Goal: Task Accomplishment & Management: Manage account settings

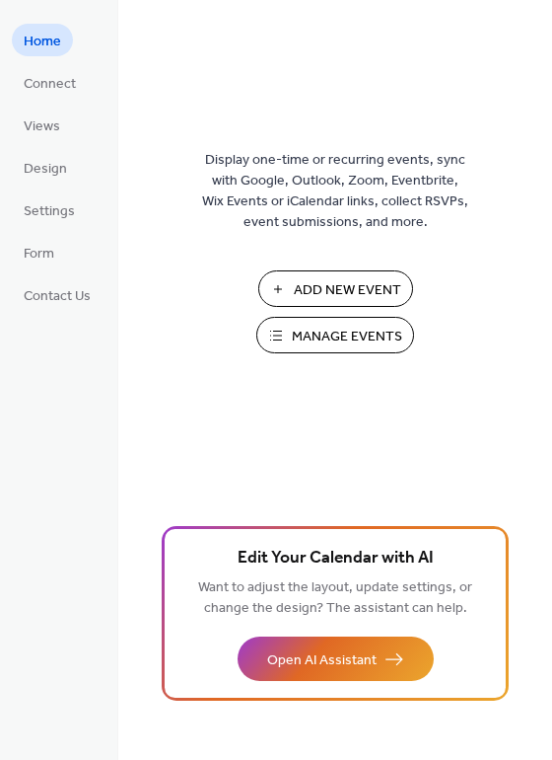
click at [324, 340] on span "Manage Events" at bounding box center [347, 337] width 110 height 21
click at [63, 83] on span "Connect" at bounding box center [50, 84] width 52 height 21
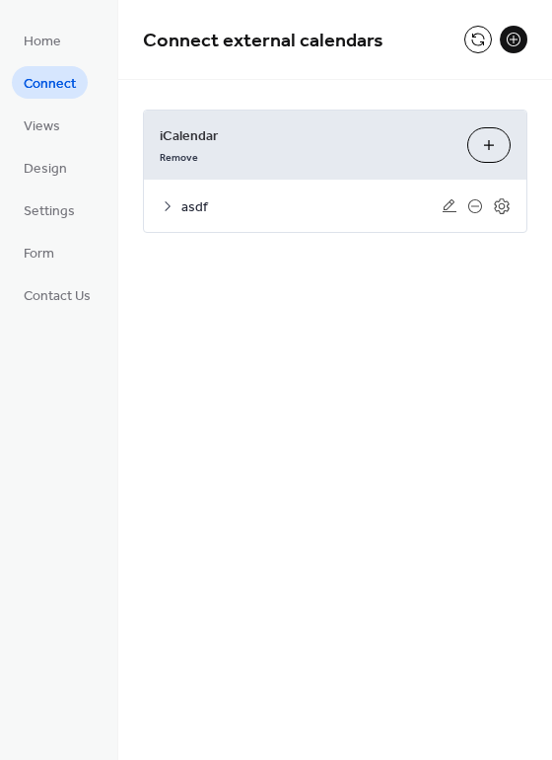
click at [507, 39] on button at bounding box center [514, 40] width 28 height 28
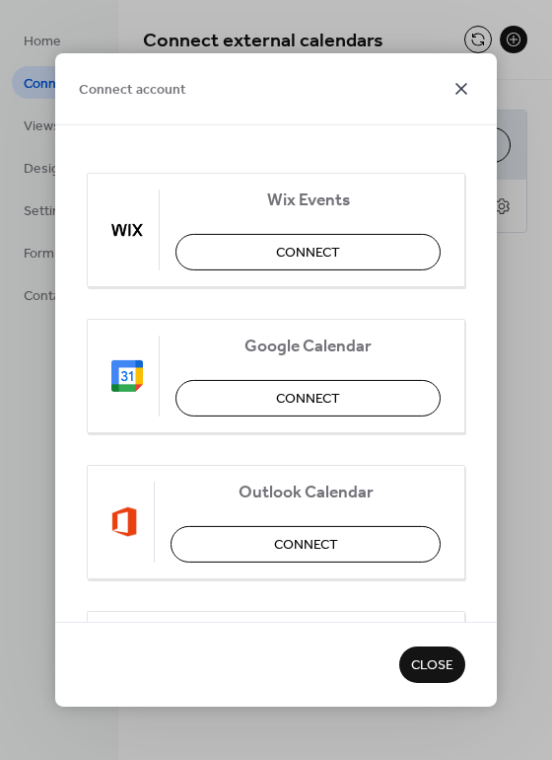
click at [461, 96] on icon at bounding box center [462, 89] width 24 height 24
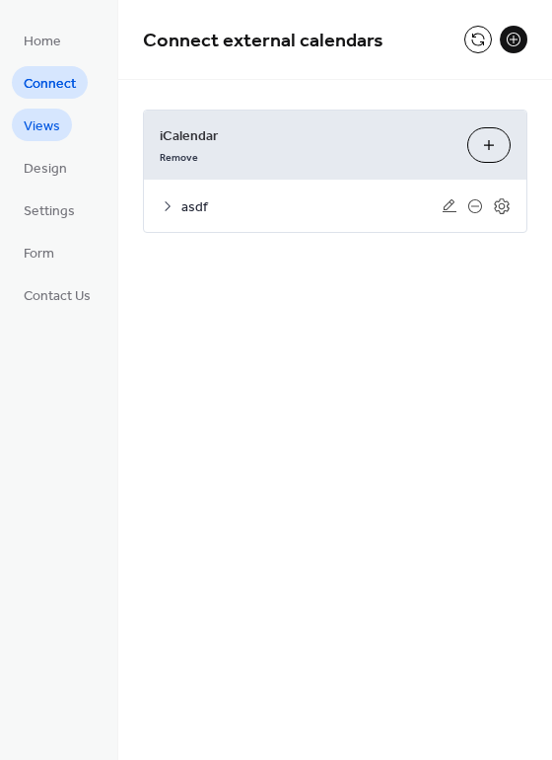
click at [26, 128] on span "Views" at bounding box center [42, 126] width 36 height 21
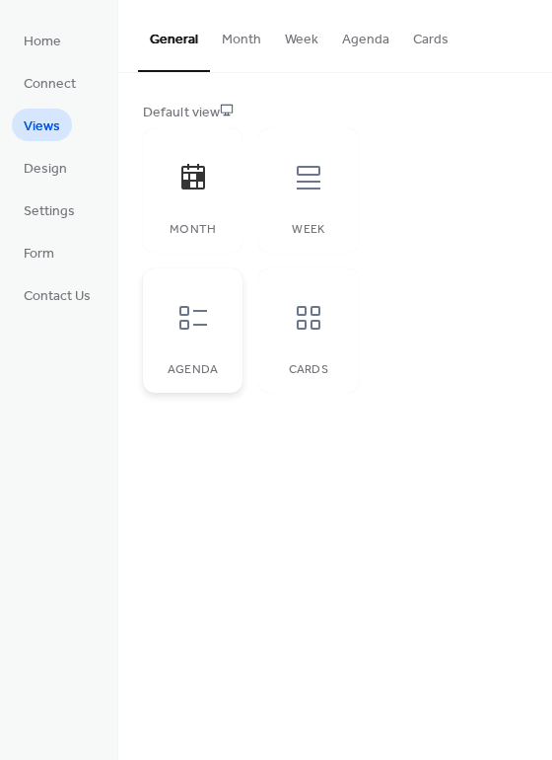
click at [200, 296] on div at bounding box center [193, 317] width 59 height 59
click at [224, 37] on button "Month" at bounding box center [241, 35] width 63 height 70
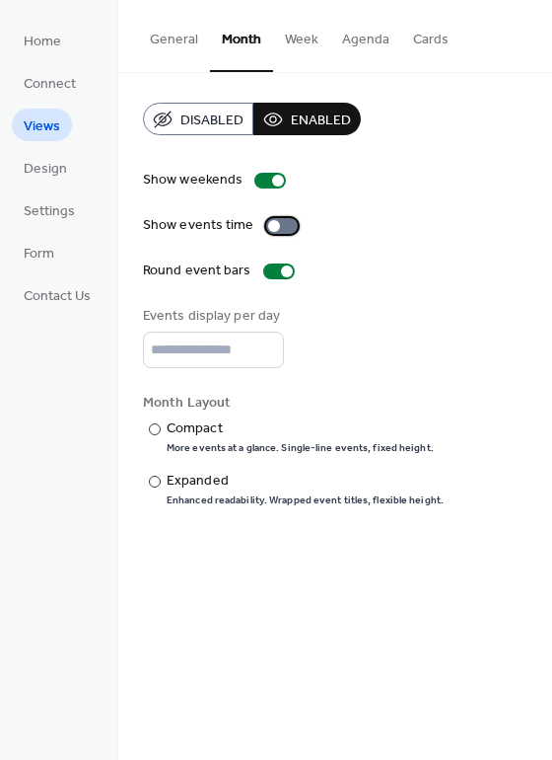
click at [276, 223] on div at bounding box center [282, 226] width 32 height 16
click at [194, 428] on div "Compact" at bounding box center [298, 428] width 263 height 21
click at [207, 478] on div "Expanded" at bounding box center [303, 481] width 273 height 21
click at [259, 344] on input "*" at bounding box center [213, 349] width 141 height 36
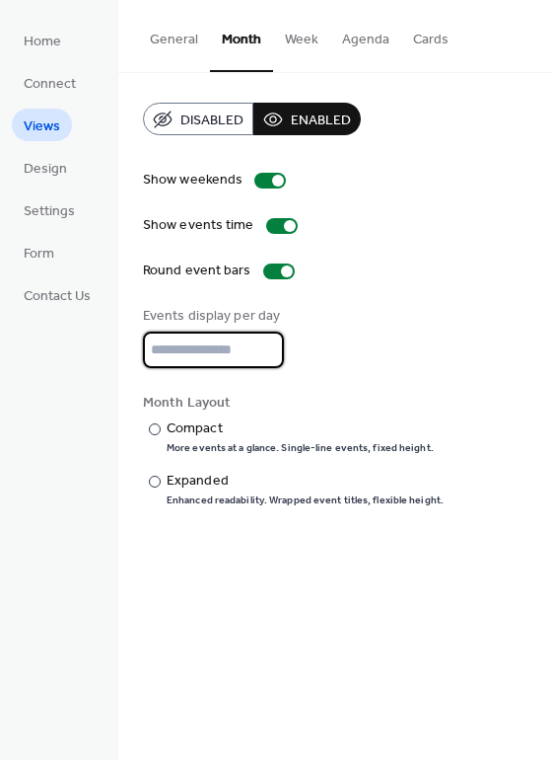
click at [259, 344] on input "*" at bounding box center [213, 349] width 141 height 36
type input "*"
click at [259, 344] on input "*" at bounding box center [213, 349] width 141 height 36
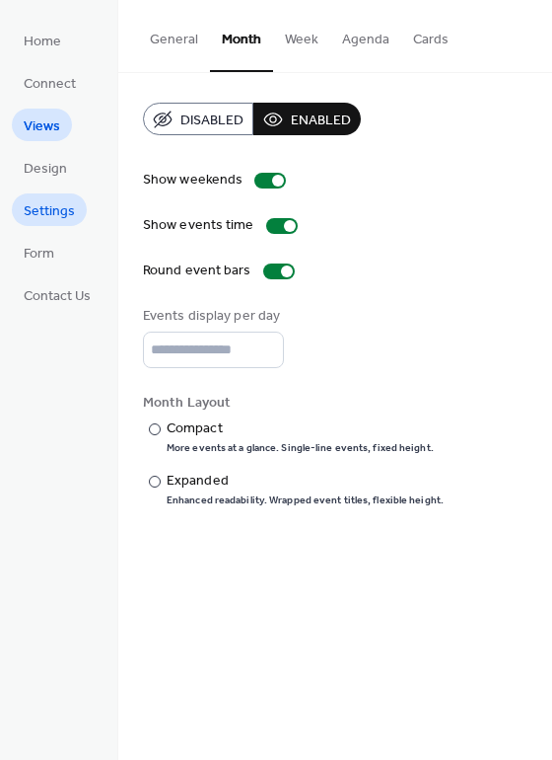
click at [61, 210] on span "Settings" at bounding box center [49, 211] width 51 height 21
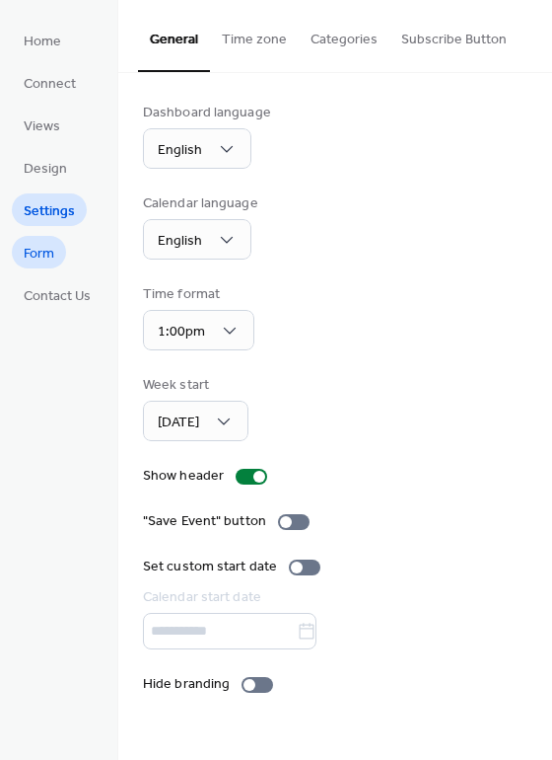
click at [49, 261] on span "Form" at bounding box center [39, 254] width 31 height 21
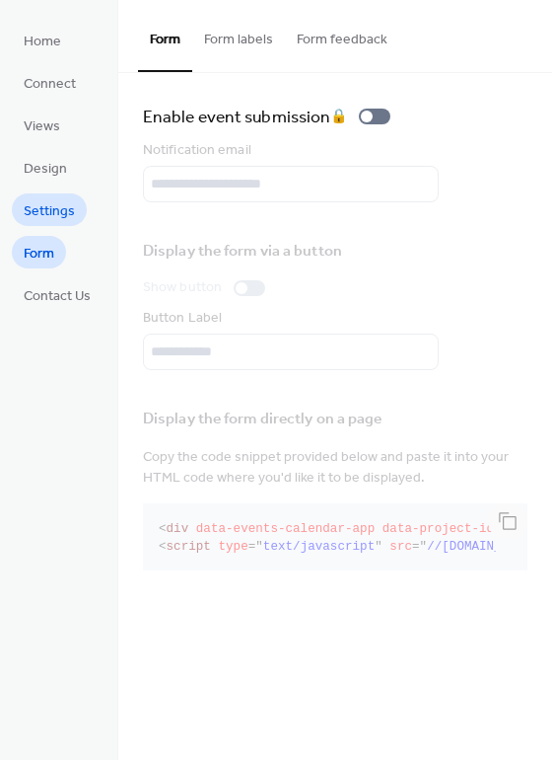
click at [74, 213] on link "Settings" at bounding box center [49, 209] width 75 height 33
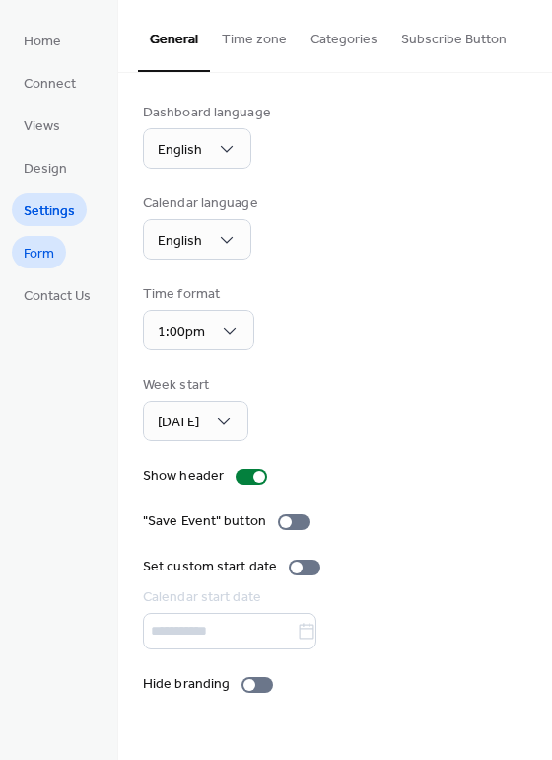
click at [58, 252] on link "Form" at bounding box center [39, 252] width 54 height 33
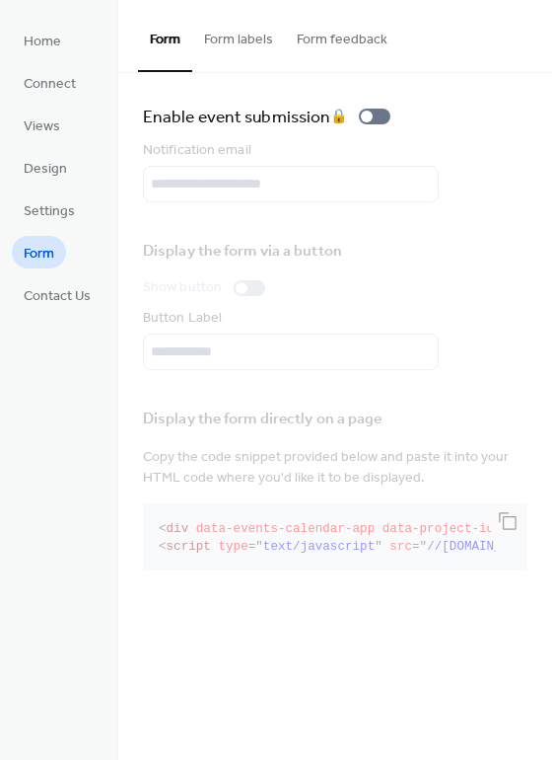
click at [323, 41] on button "Form feedback" at bounding box center [342, 35] width 114 height 70
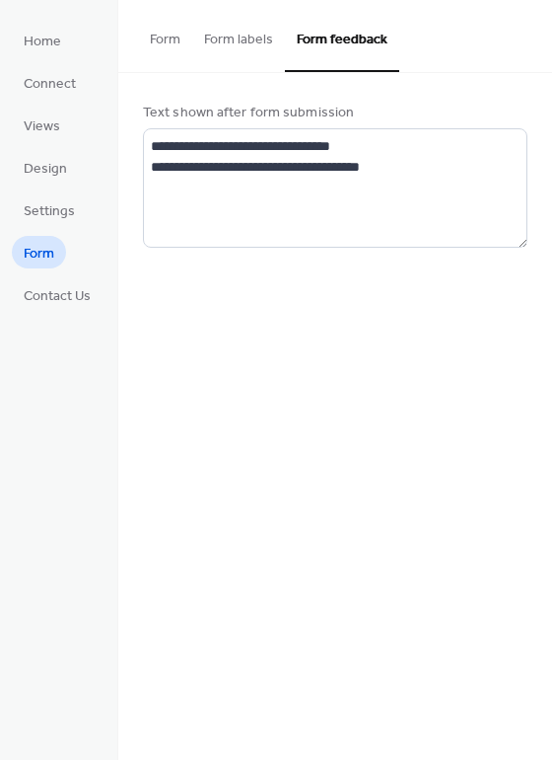
click at [261, 53] on button "Form labels" at bounding box center [238, 35] width 93 height 70
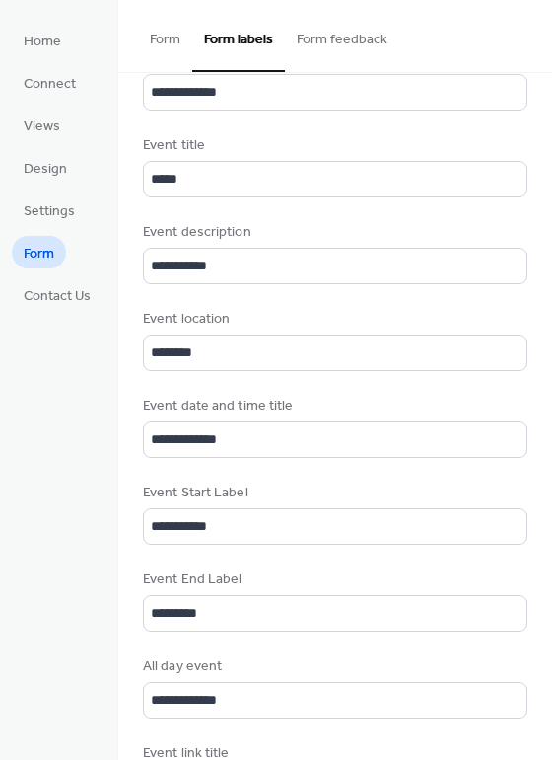
scroll to position [493, 0]
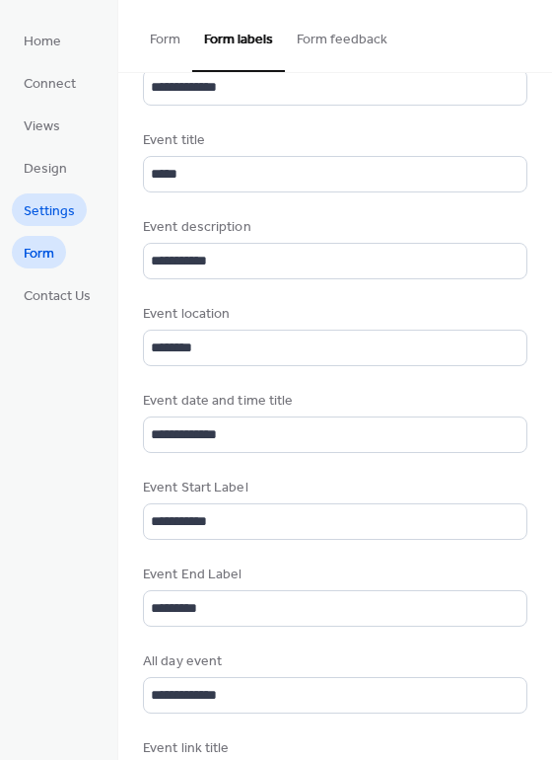
click at [53, 215] on span "Settings" at bounding box center [49, 211] width 51 height 21
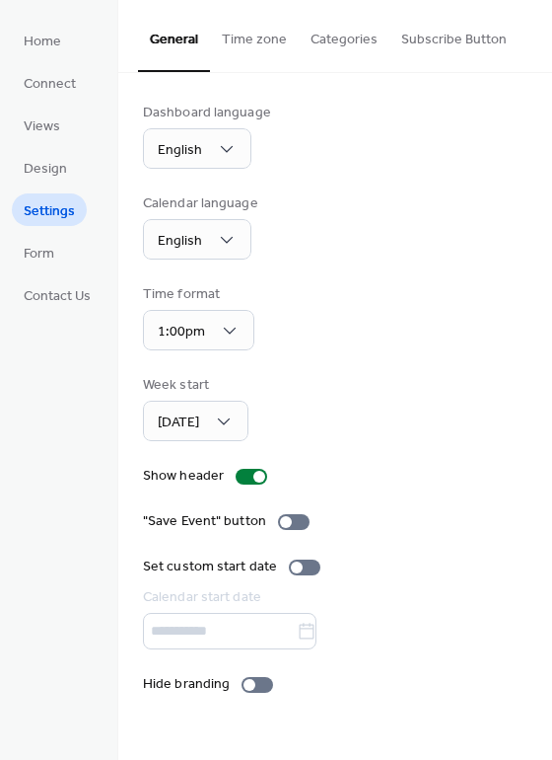
click at [321, 39] on button "Categories" at bounding box center [344, 35] width 91 height 70
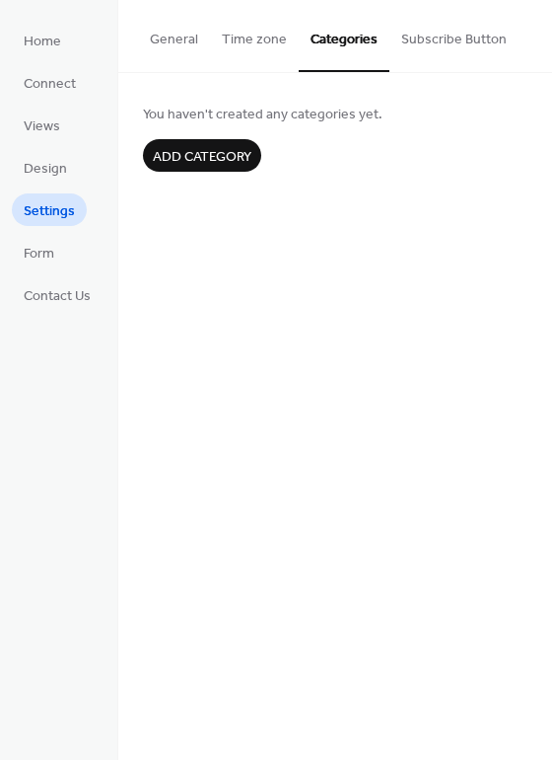
click at [183, 147] on span "Add category" at bounding box center [202, 157] width 99 height 21
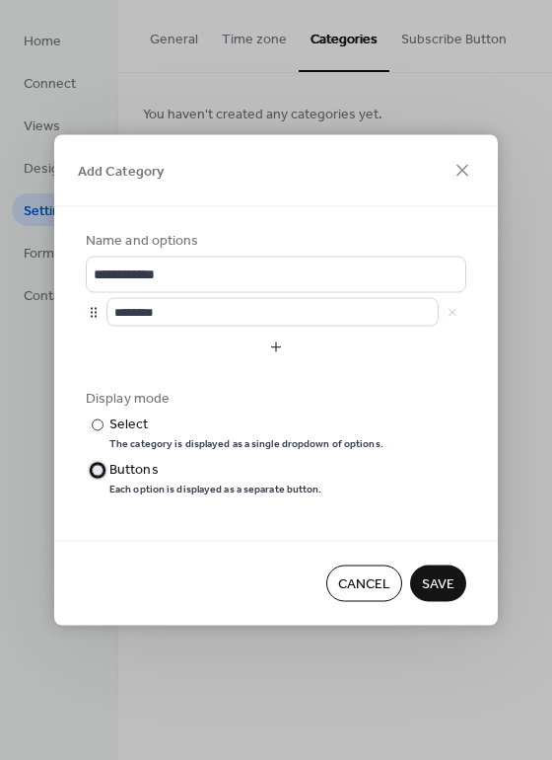
click at [149, 470] on div "Buttons" at bounding box center [213, 470] width 209 height 21
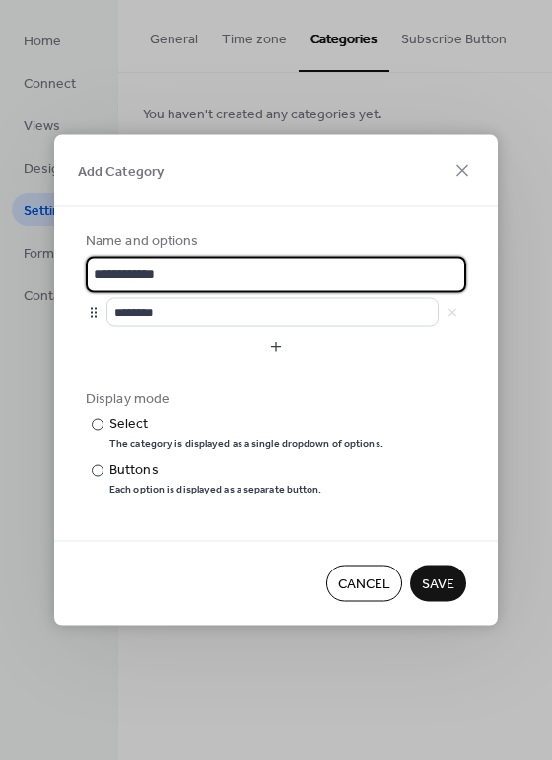
click at [208, 270] on input "**********" at bounding box center [276, 274] width 381 height 36
type input "****"
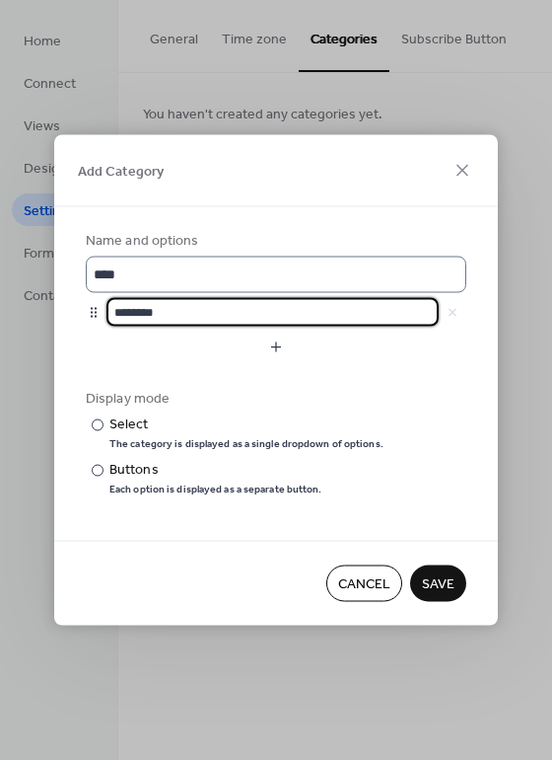
scroll to position [1, 0]
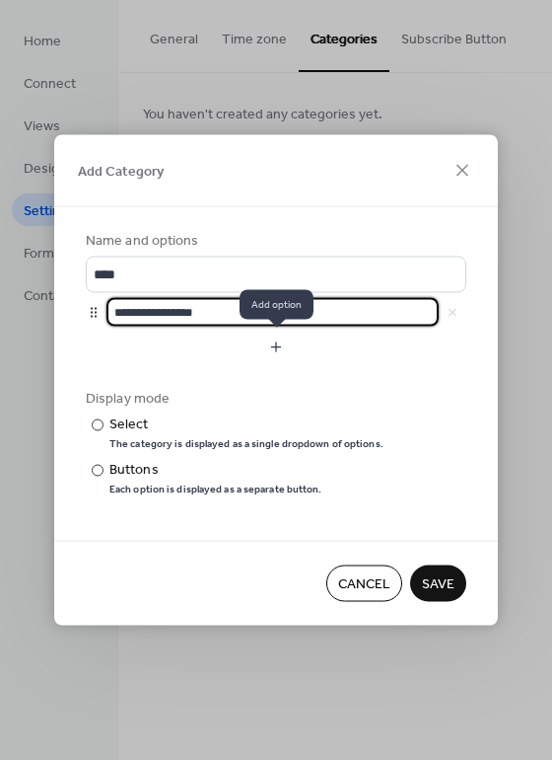
type input "**********"
click at [272, 336] on button "button" at bounding box center [276, 347] width 381 height 32
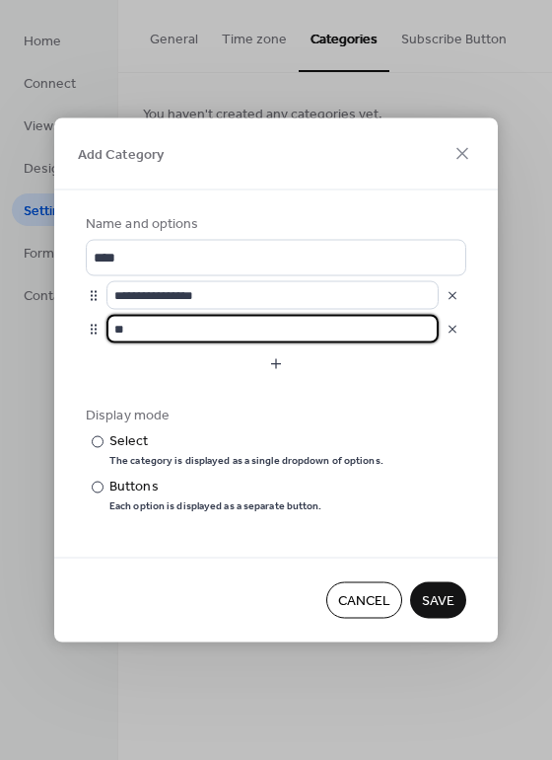
type input "*"
type input "**********"
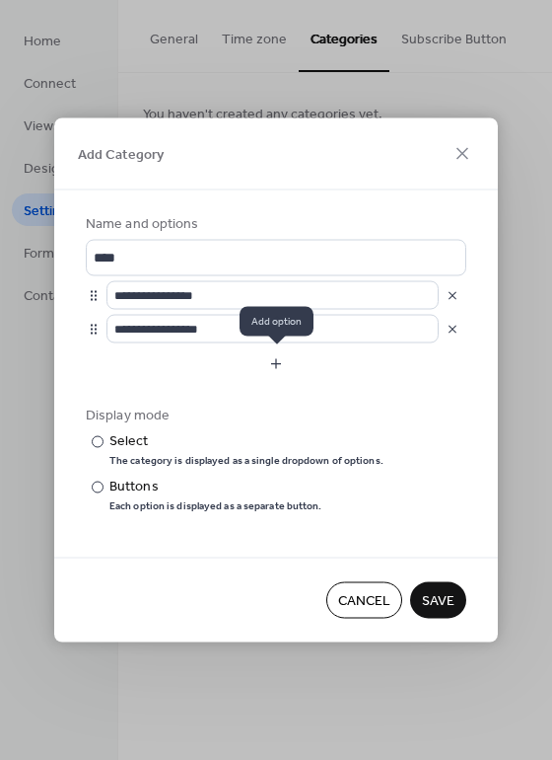
click at [304, 363] on button "button" at bounding box center [276, 364] width 381 height 32
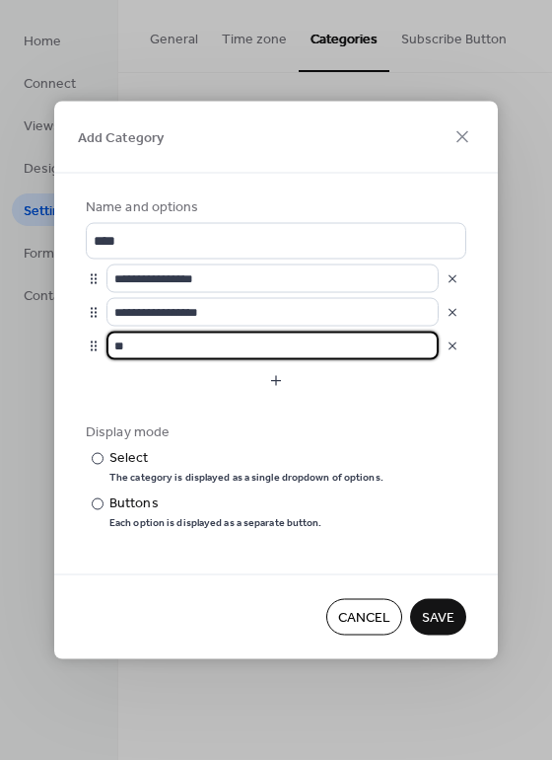
type input "*"
type input "**********"
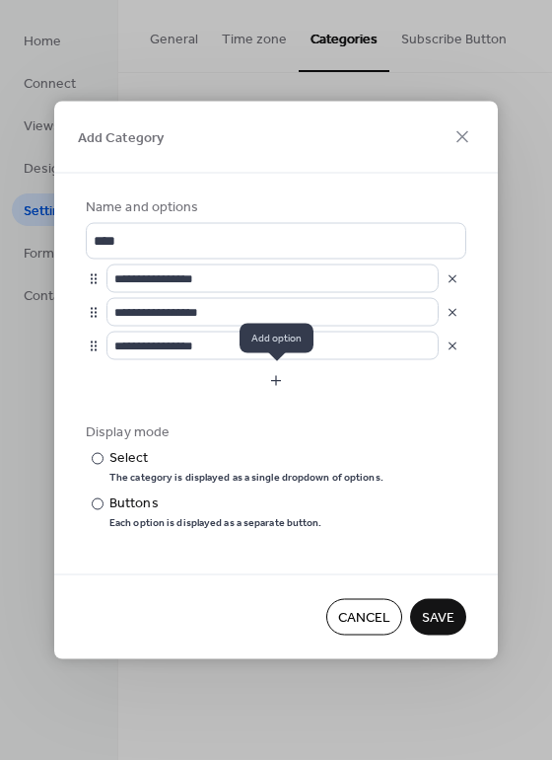
click at [318, 378] on button "button" at bounding box center [276, 381] width 381 height 32
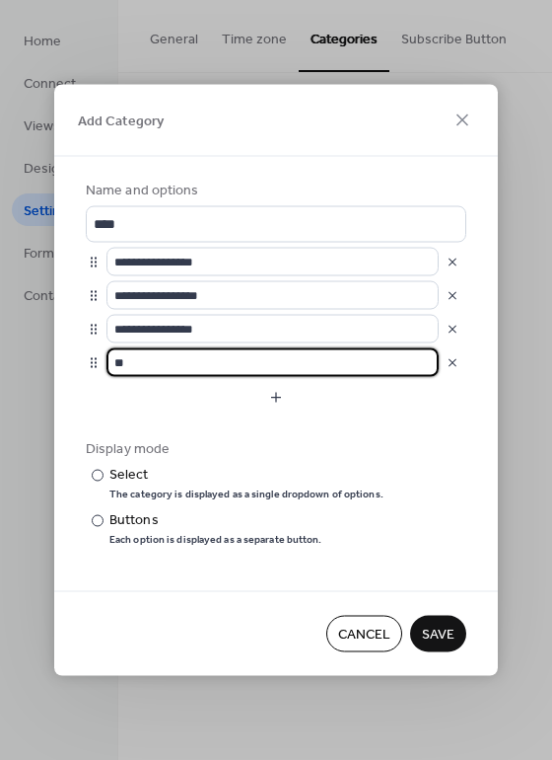
type input "*"
type input "**********"
click at [292, 392] on button "button" at bounding box center [276, 398] width 381 height 32
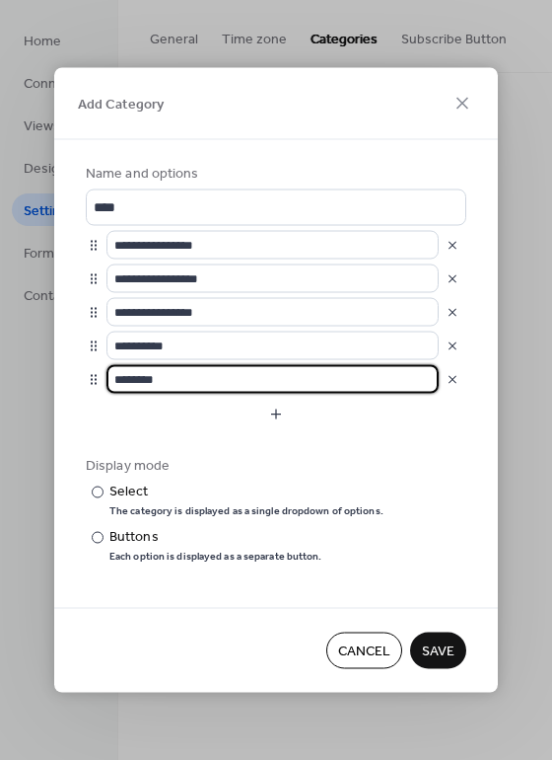
click at [286, 379] on input "********" at bounding box center [273, 379] width 332 height 29
click at [286, 378] on input "********" at bounding box center [273, 379] width 332 height 29
type input "**********"
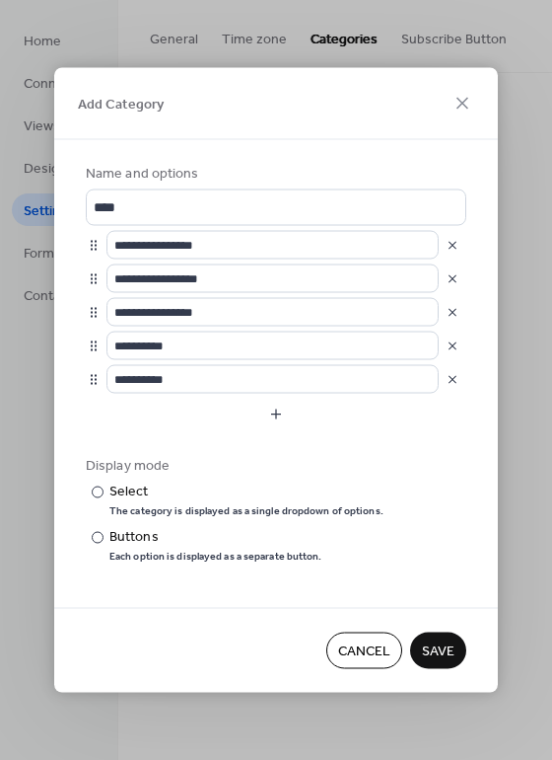
click at [440, 641] on span "Save" at bounding box center [438, 651] width 33 height 21
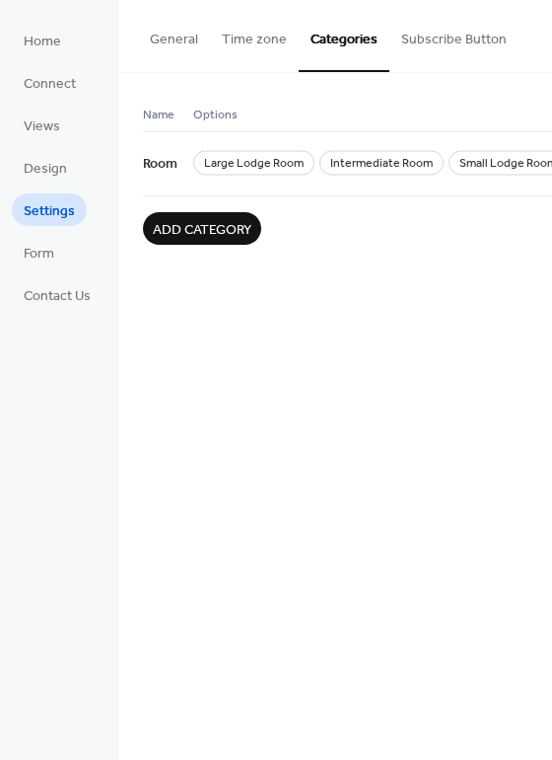
click at [431, 37] on button "Subscribe Button" at bounding box center [454, 35] width 129 height 70
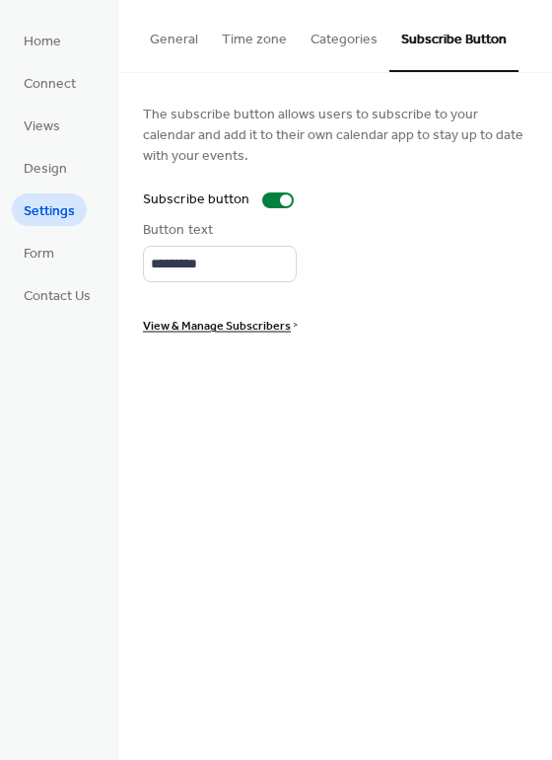
click at [276, 44] on button "Time zone" at bounding box center [254, 35] width 89 height 70
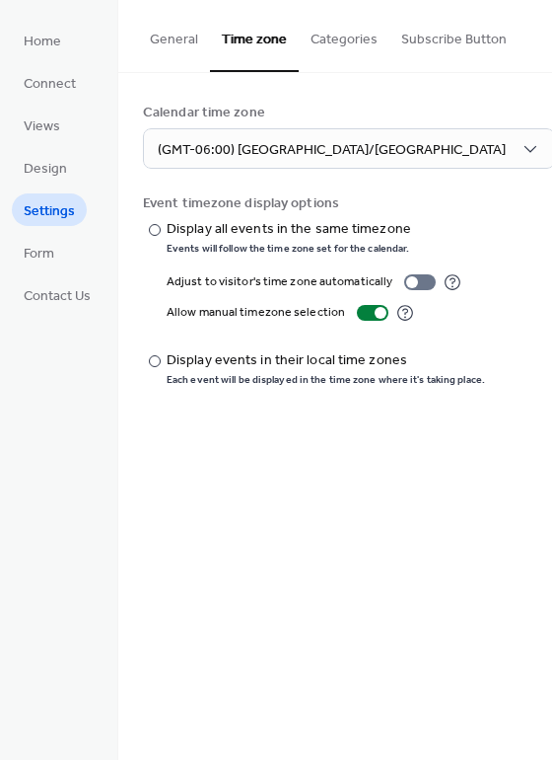
click at [196, 43] on button "General" at bounding box center [174, 35] width 72 height 70
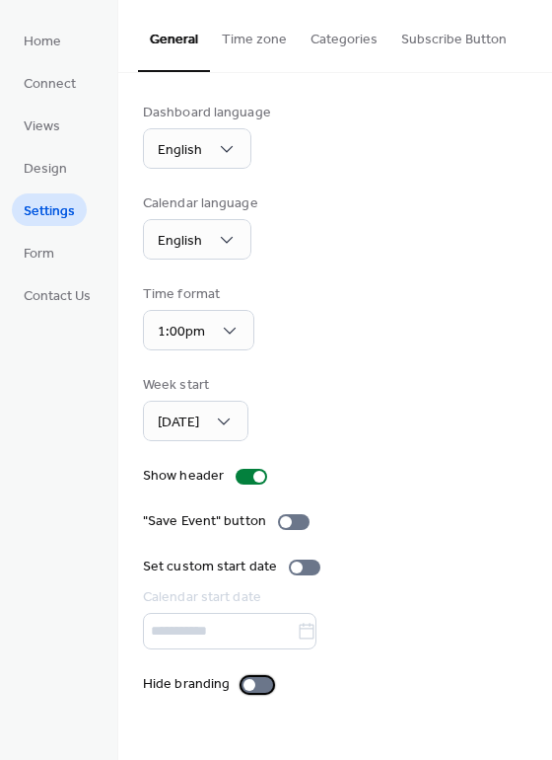
click at [247, 682] on div at bounding box center [250, 685] width 12 height 12
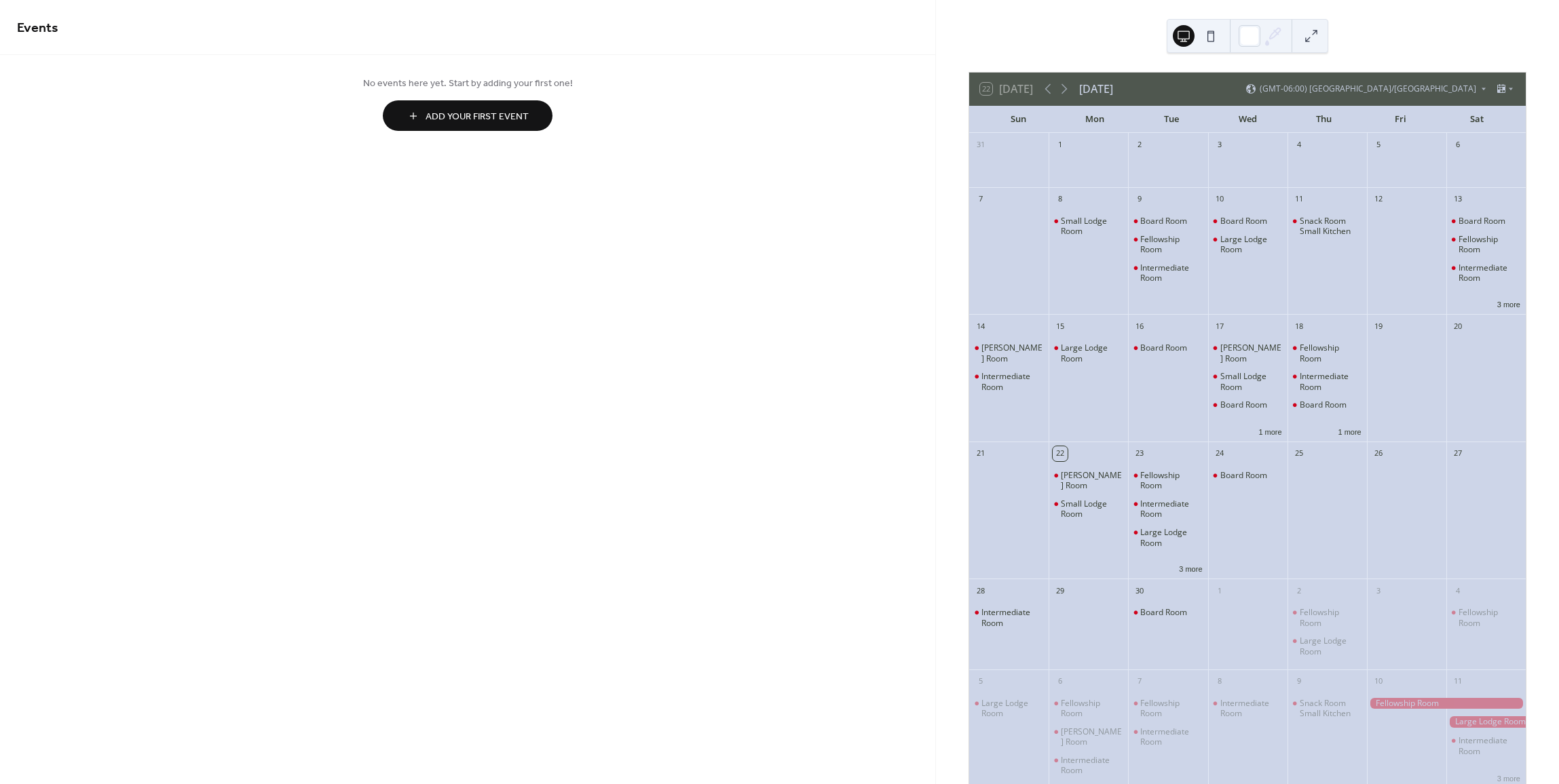
click at [1215, 37] on button at bounding box center [1211, 36] width 22 height 22
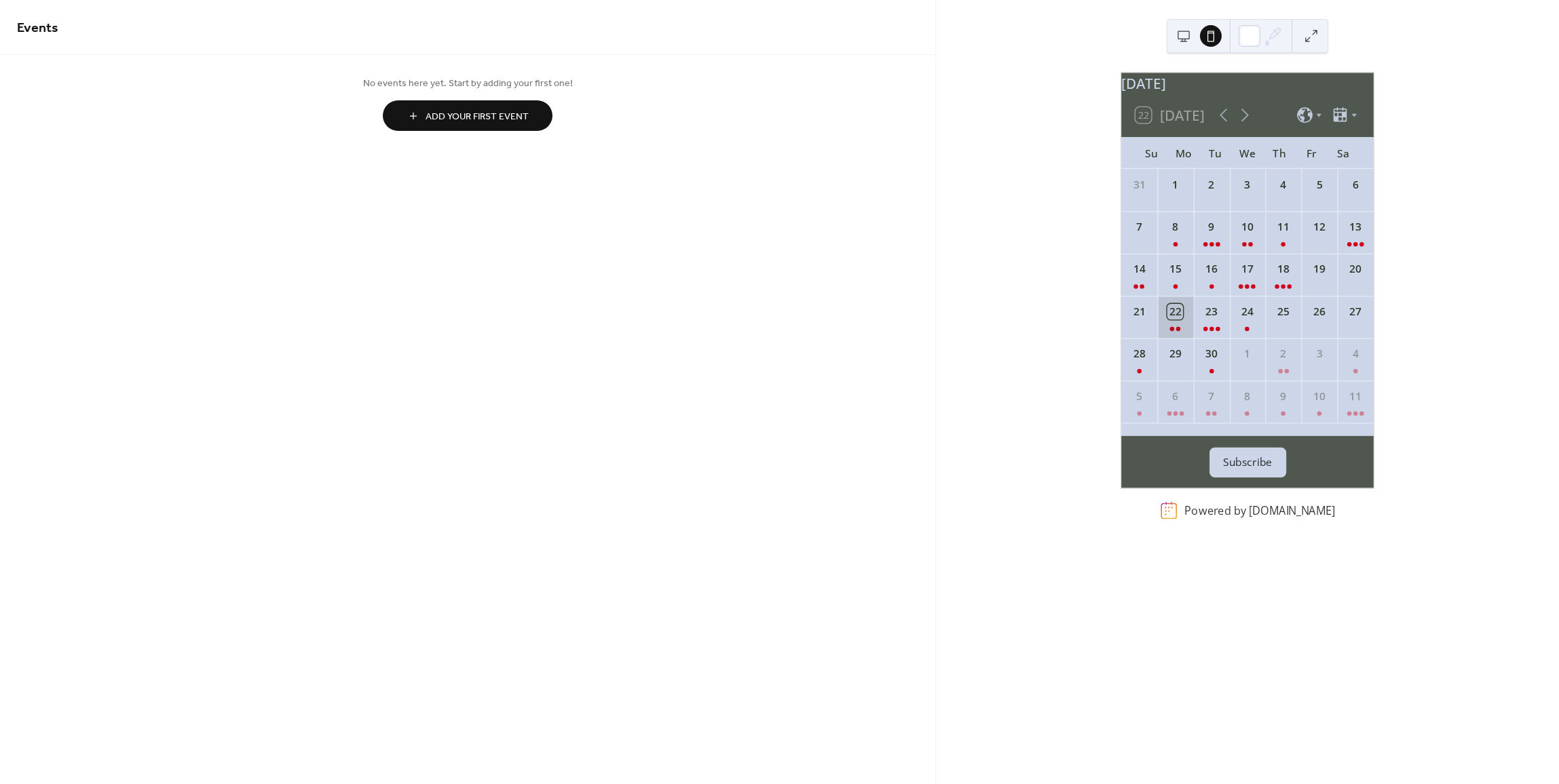
click at [1188, 325] on div "22" at bounding box center [1175, 316] width 36 height 42
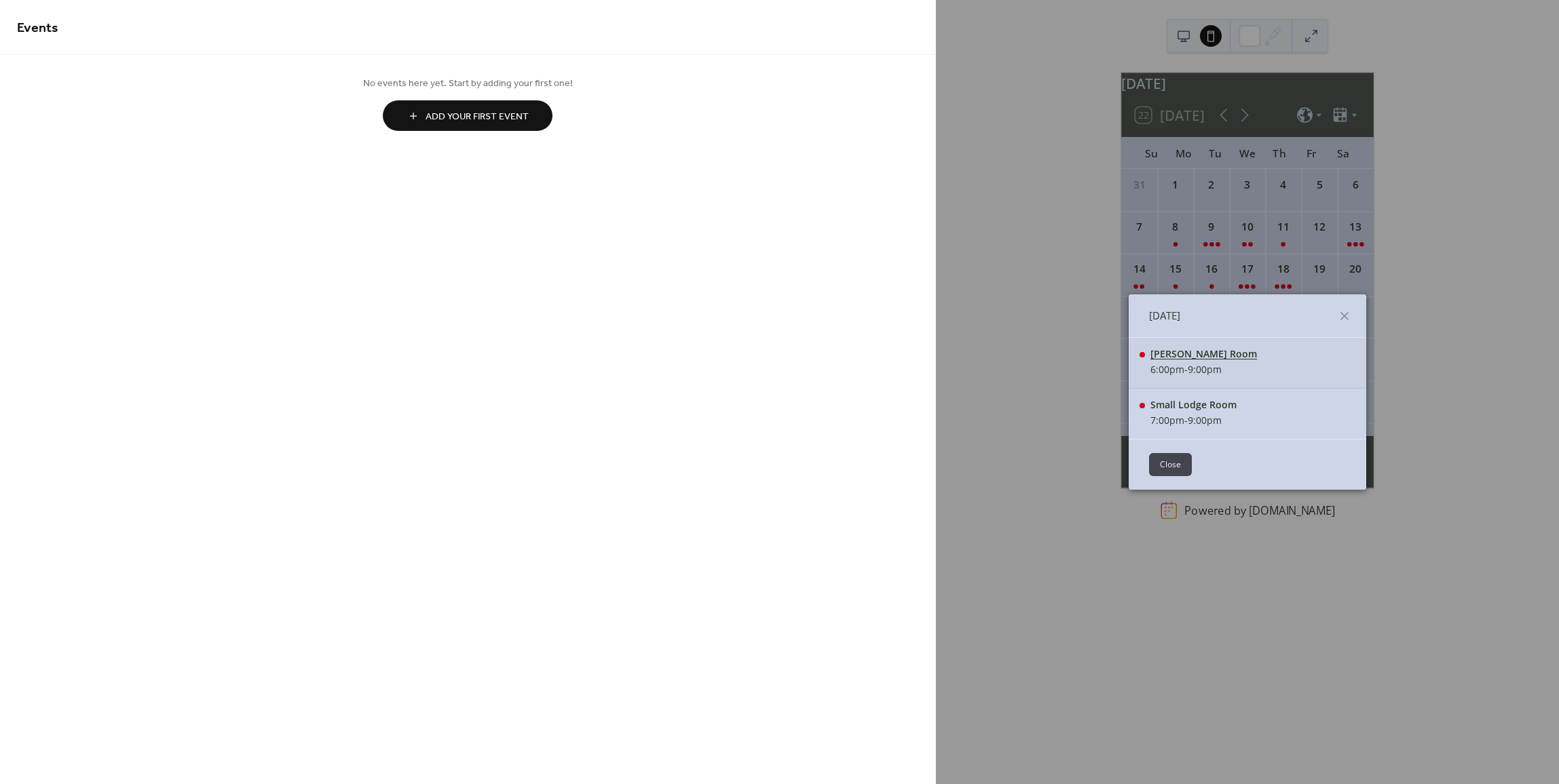
click at [1197, 348] on div "[PERSON_NAME] Room" at bounding box center [1203, 353] width 107 height 13
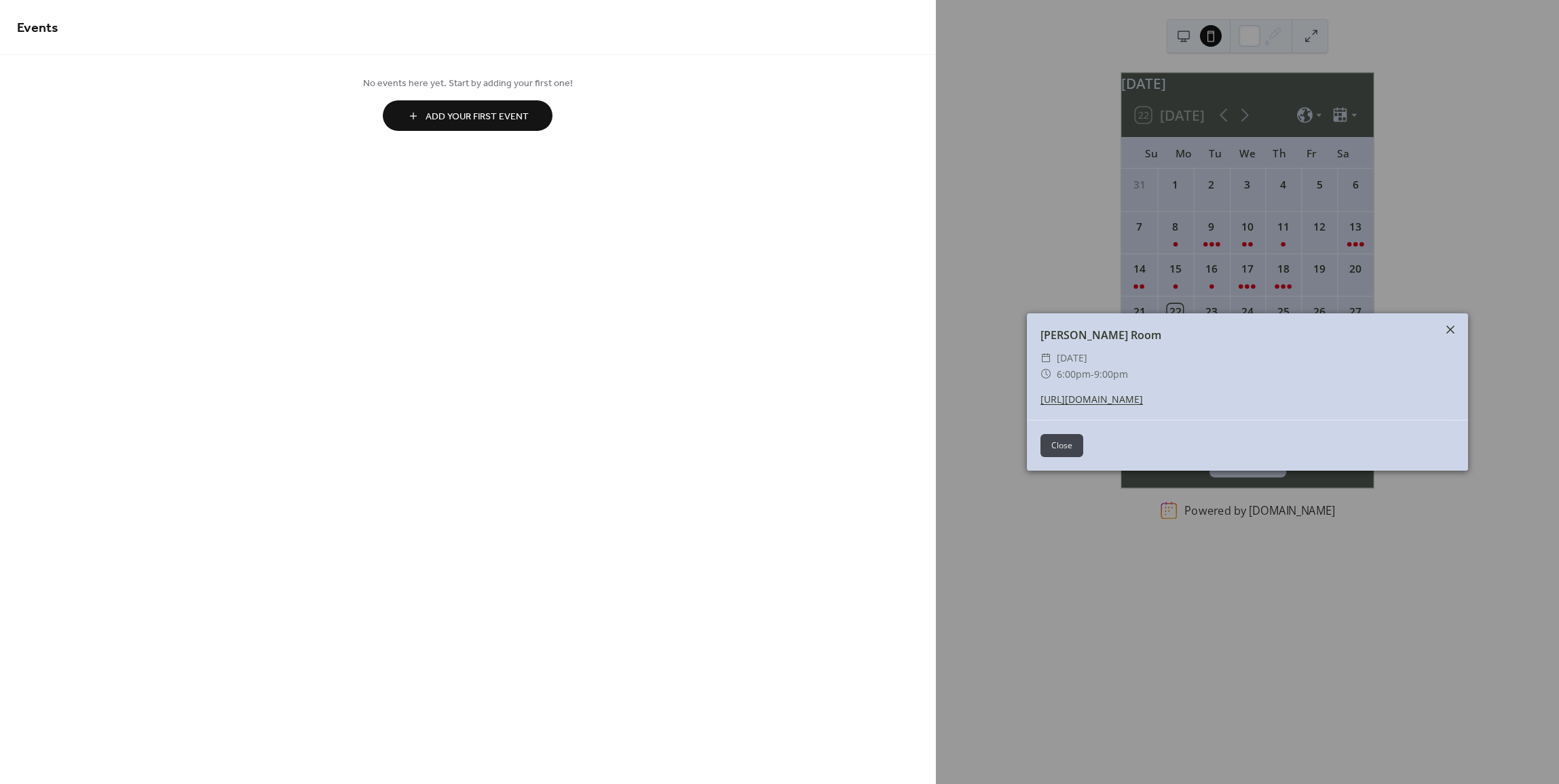
click at [1456, 329] on icon at bounding box center [1450, 330] width 17 height 17
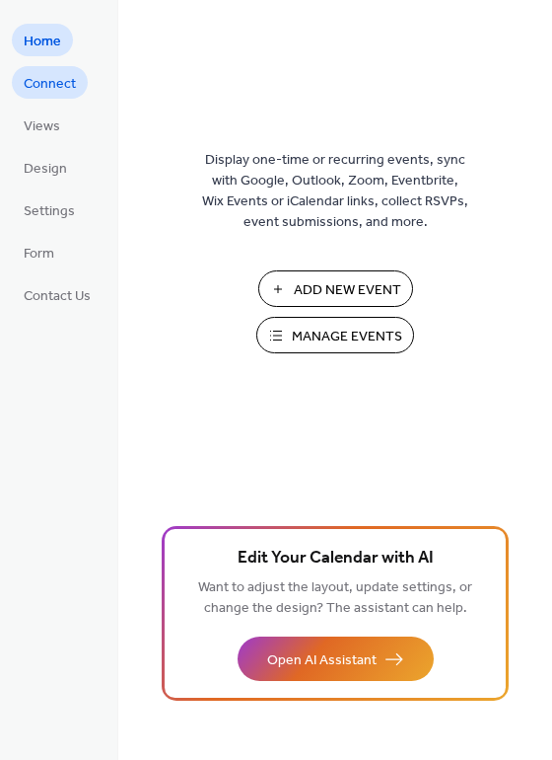
click at [58, 87] on span "Connect" at bounding box center [50, 84] width 52 height 21
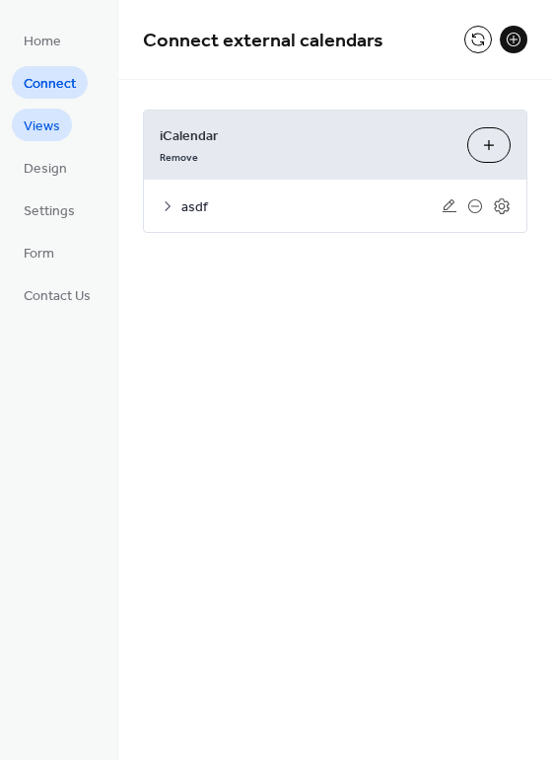
click at [41, 120] on span "Views" at bounding box center [42, 126] width 36 height 21
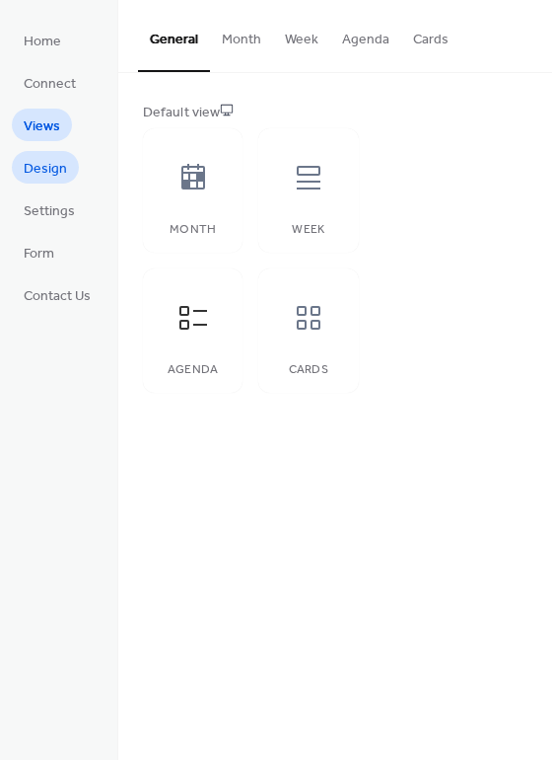
click at [54, 171] on span "Design" at bounding box center [45, 169] width 43 height 21
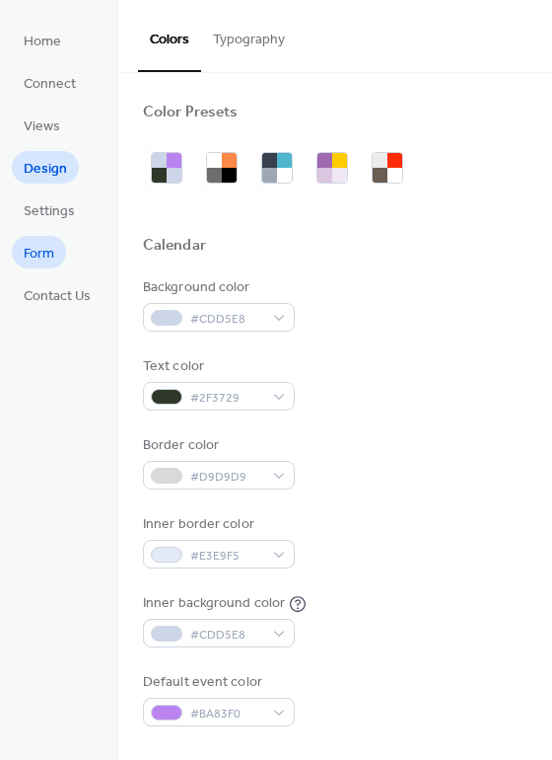
click at [48, 251] on span "Form" at bounding box center [39, 254] width 31 height 21
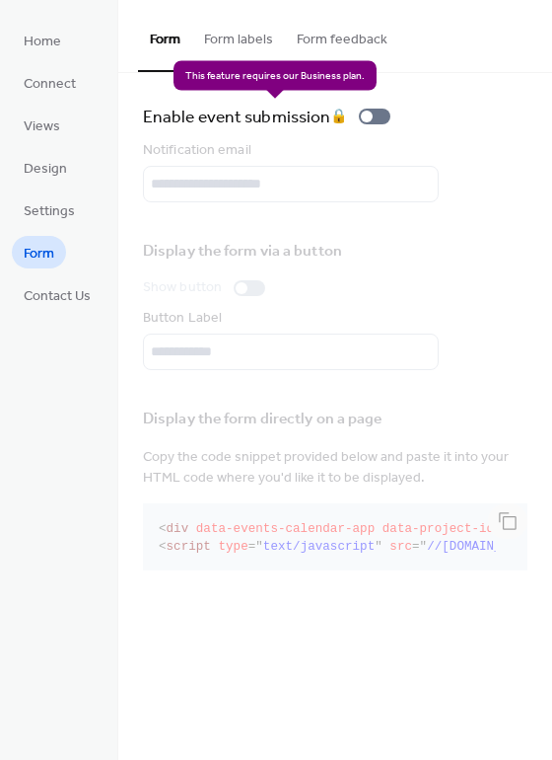
click at [382, 116] on div "Enable event submission 🔒" at bounding box center [270, 117] width 255 height 28
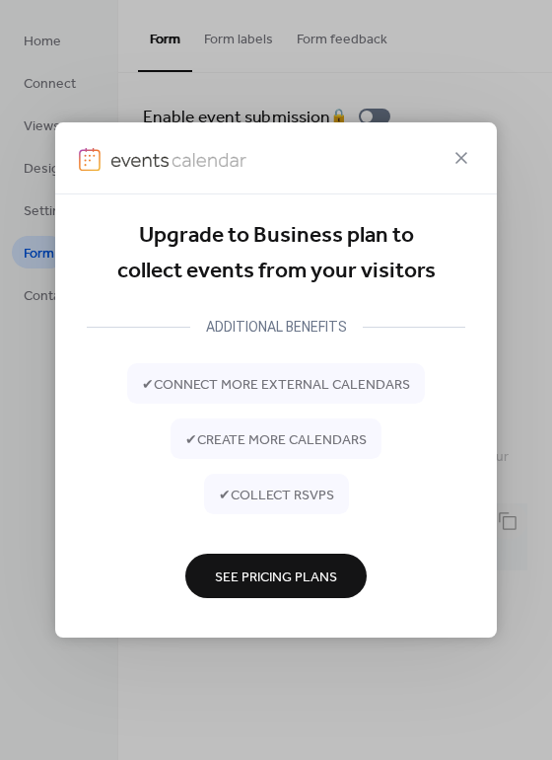
click at [325, 578] on span "See Pricing Plans" at bounding box center [276, 576] width 122 height 21
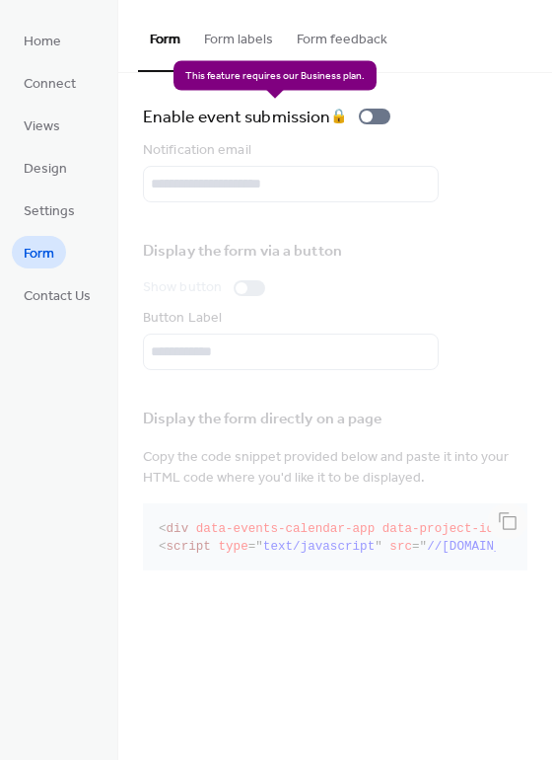
click at [382, 116] on div "Enable event submission 🔒" at bounding box center [270, 117] width 255 height 28
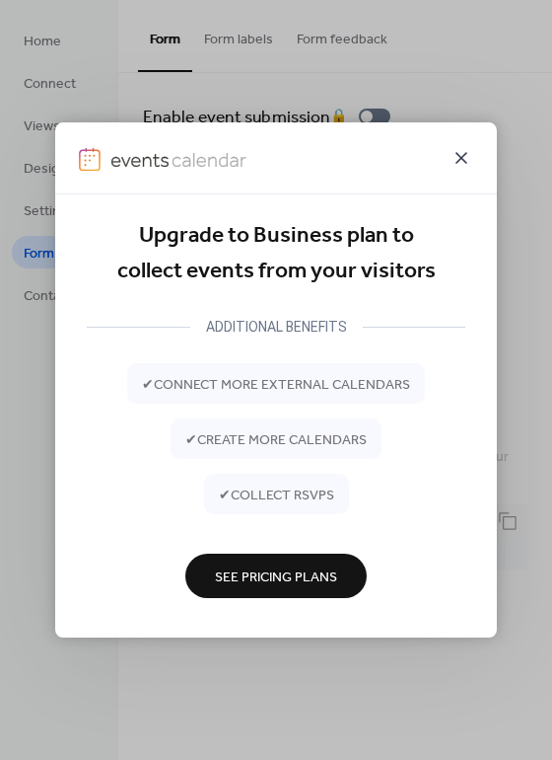
click at [459, 161] on icon at bounding box center [462, 158] width 12 height 12
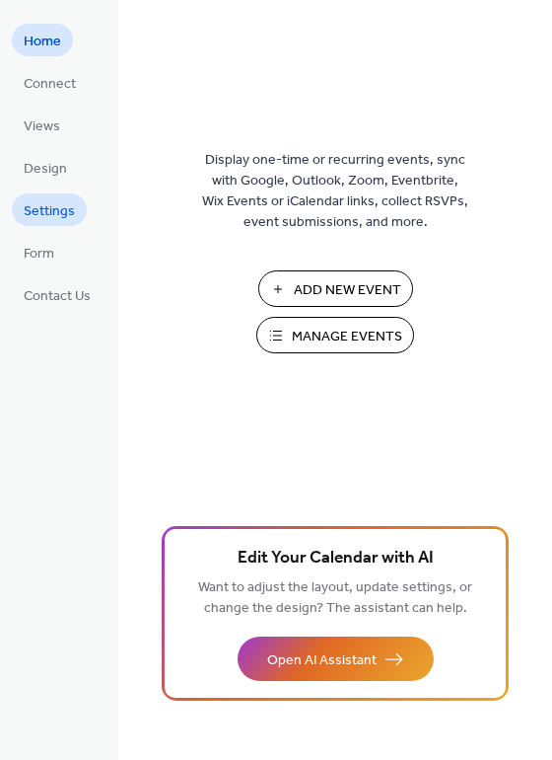
click at [67, 213] on span "Settings" at bounding box center [49, 211] width 51 height 21
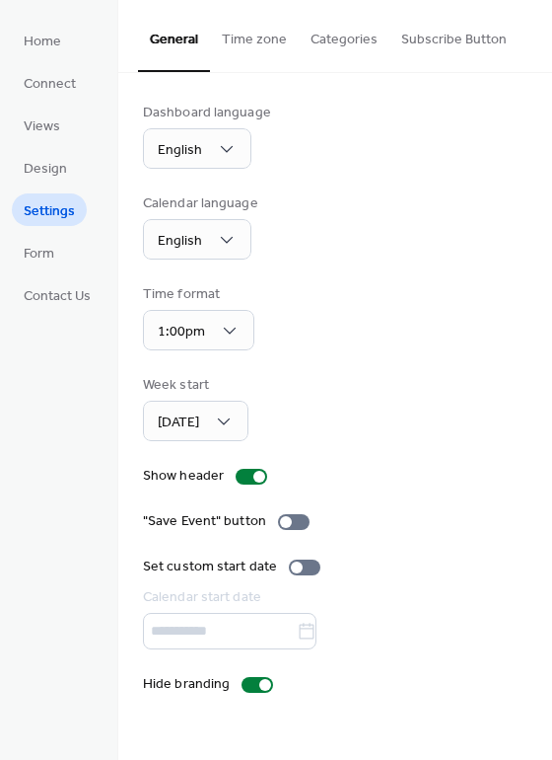
click at [349, 36] on button "Categories" at bounding box center [344, 35] width 91 height 70
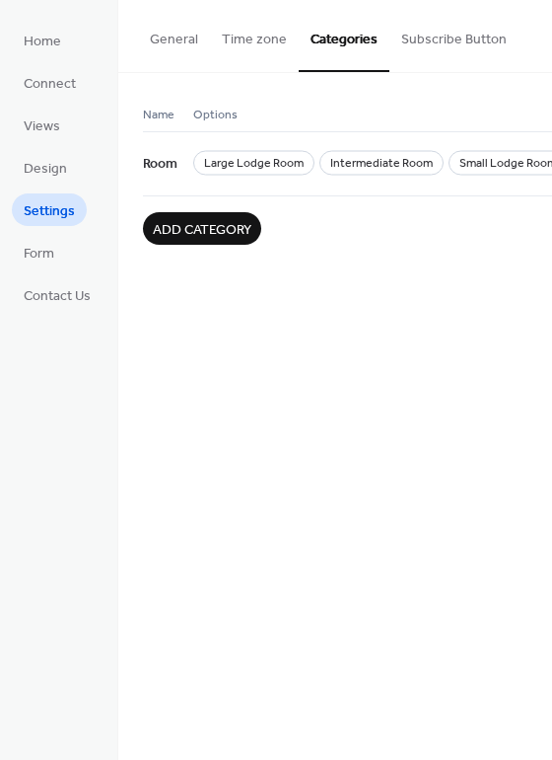
click at [406, 36] on button "Subscribe Button" at bounding box center [454, 35] width 129 height 70
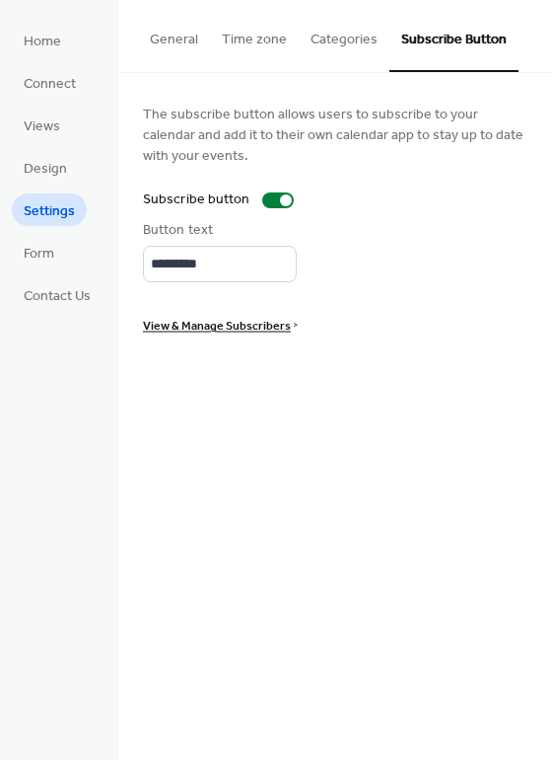
click at [316, 40] on button "Categories" at bounding box center [344, 35] width 91 height 70
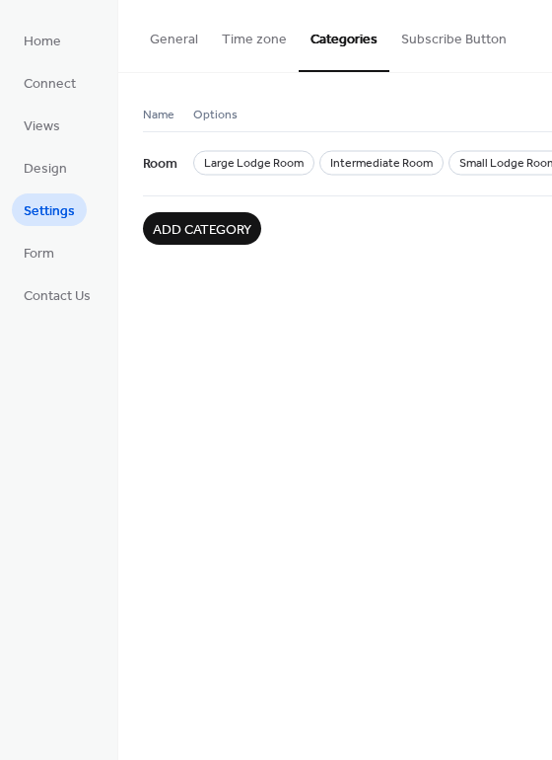
click at [227, 36] on button "Time zone" at bounding box center [254, 35] width 89 height 70
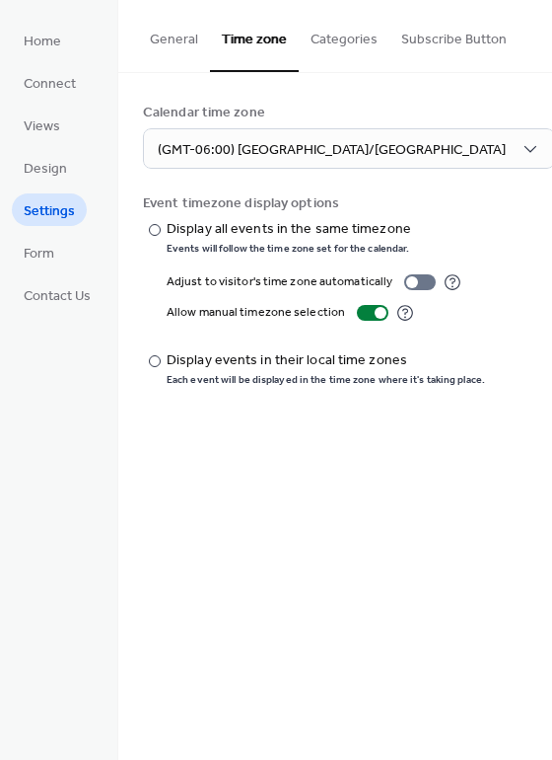
click at [173, 45] on button "General" at bounding box center [174, 35] width 72 height 70
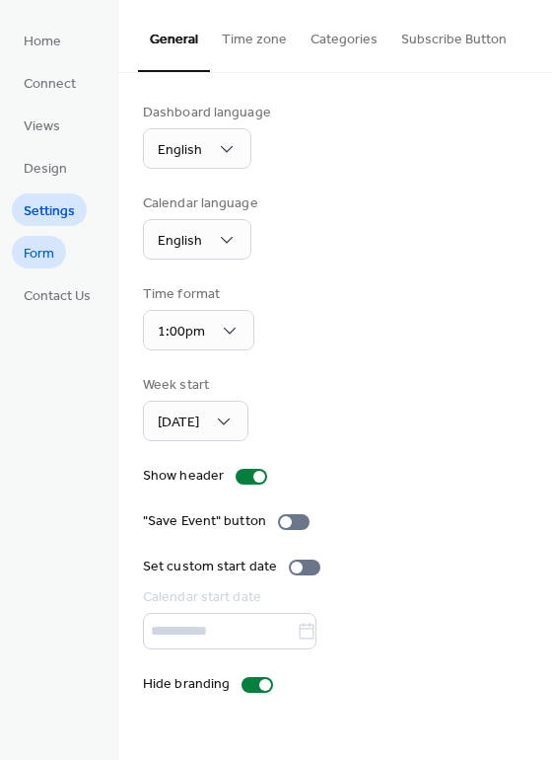
click at [52, 262] on span "Form" at bounding box center [39, 254] width 31 height 21
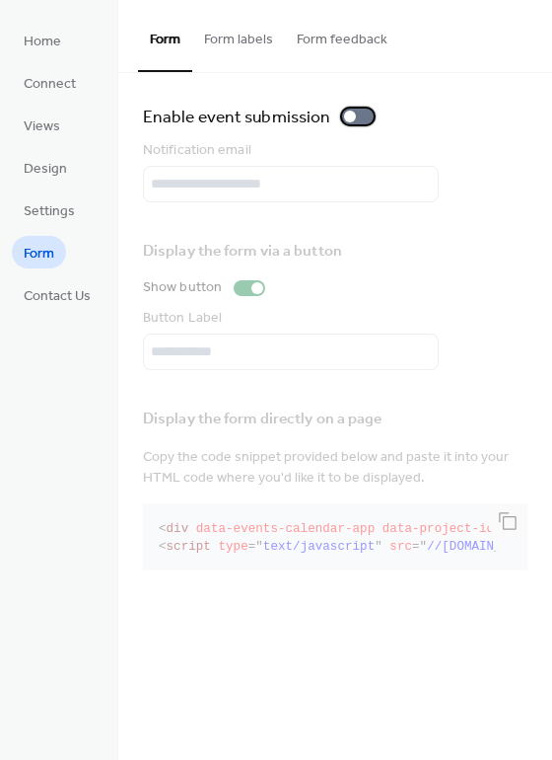
click at [355, 113] on div at bounding box center [358, 117] width 32 height 16
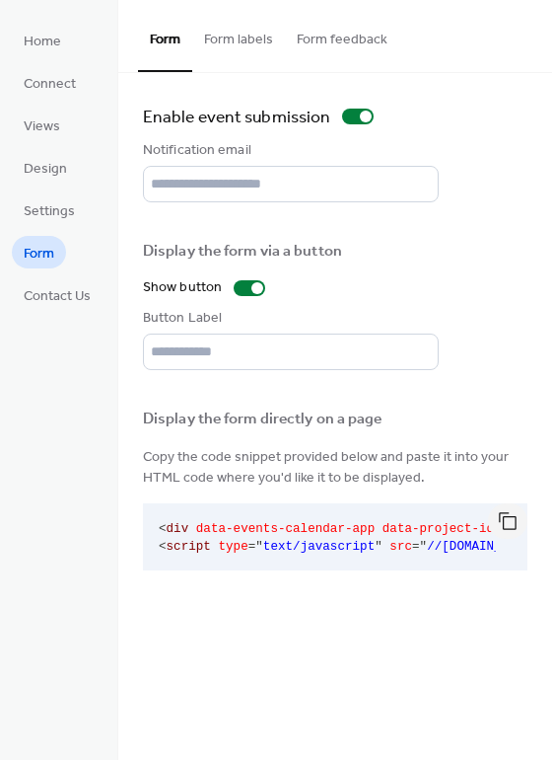
click at [236, 44] on button "Form labels" at bounding box center [238, 35] width 93 height 70
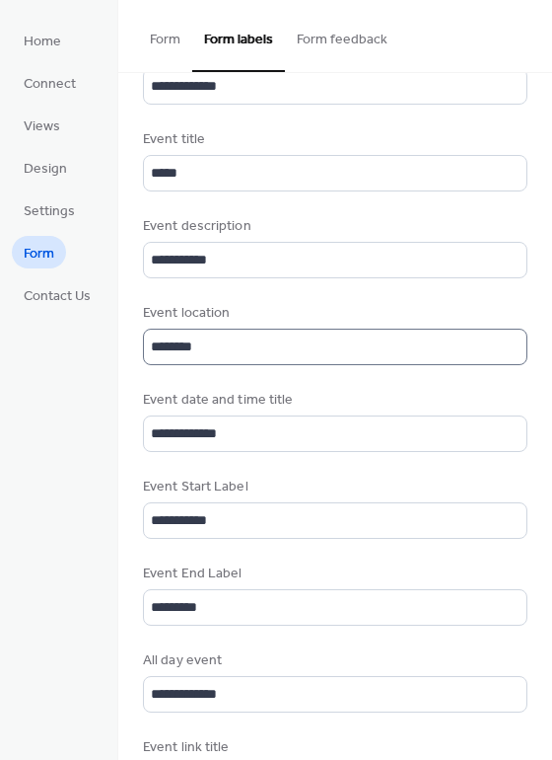
scroll to position [592, 0]
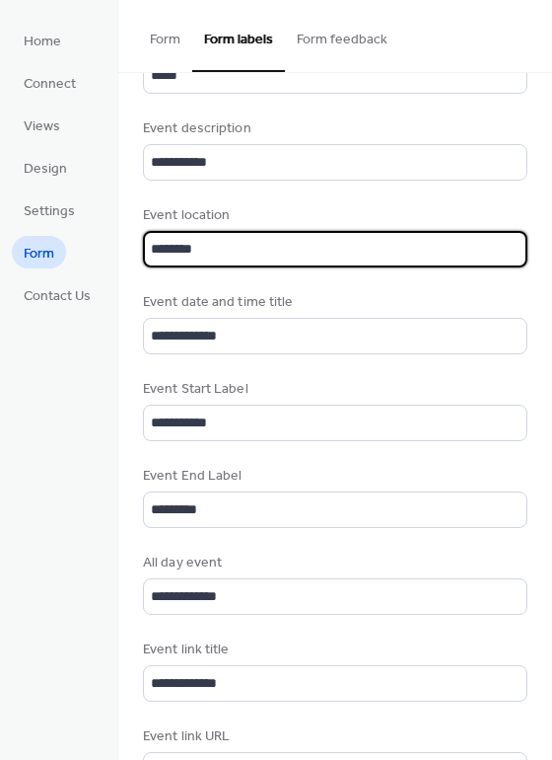
click at [252, 248] on input "********" at bounding box center [335, 249] width 385 height 36
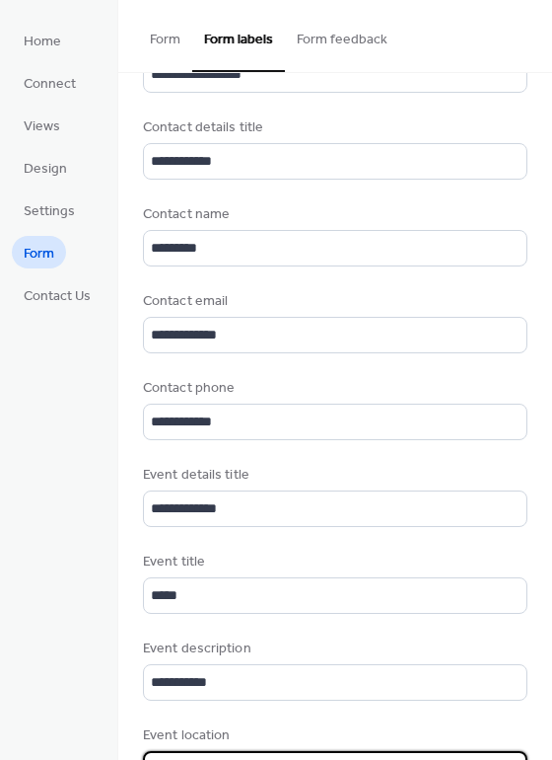
scroll to position [0, 0]
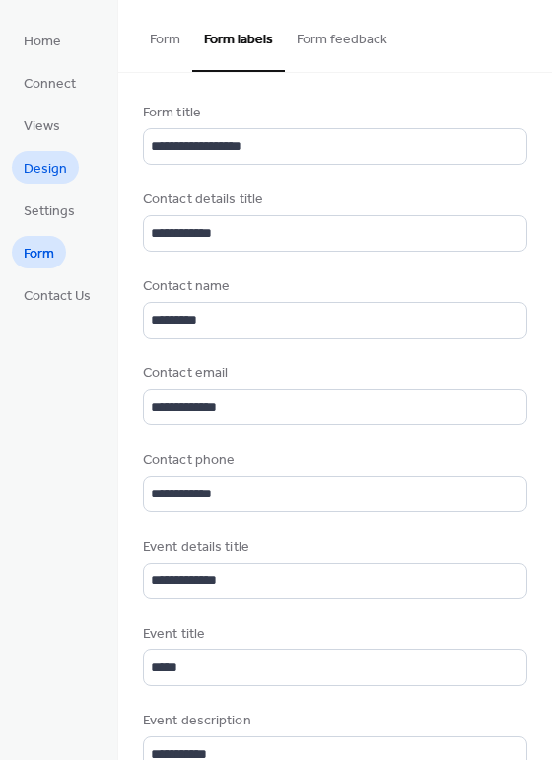
click at [63, 164] on span "Design" at bounding box center [45, 169] width 43 height 21
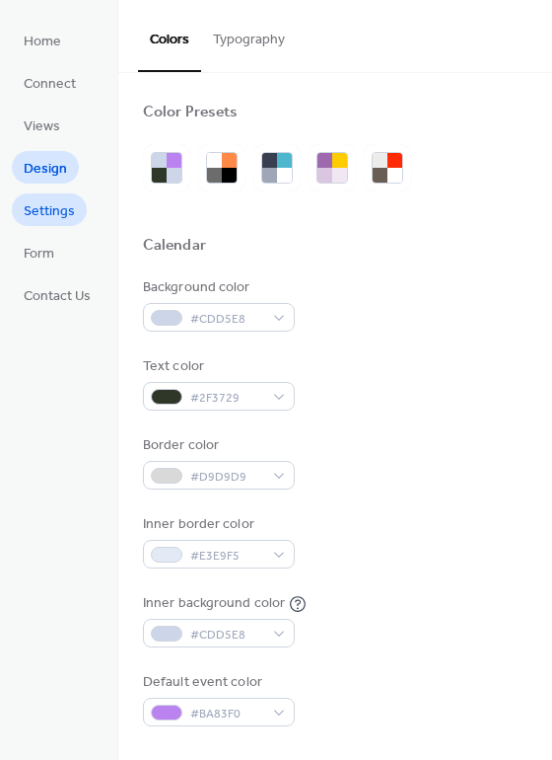
click at [69, 218] on span "Settings" at bounding box center [49, 211] width 51 height 21
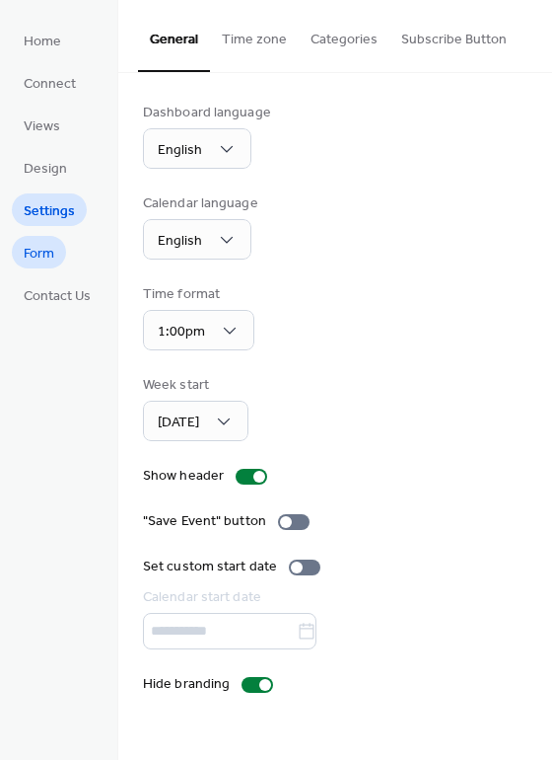
click at [51, 244] on span "Form" at bounding box center [39, 254] width 31 height 21
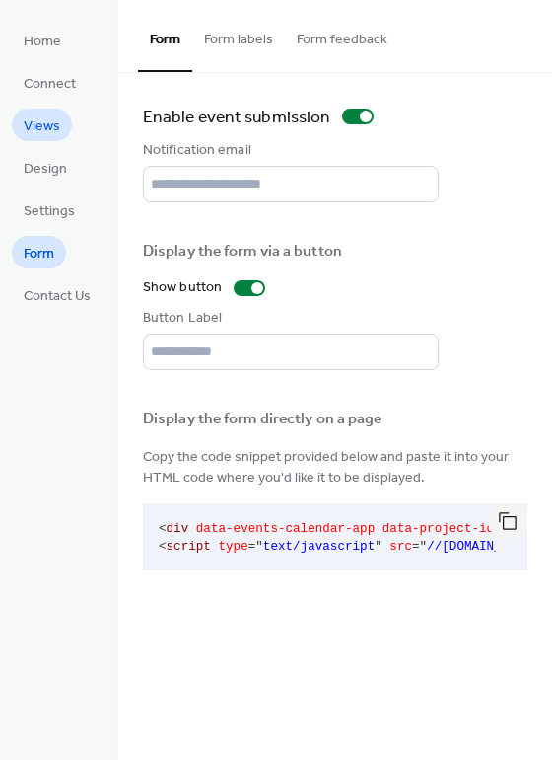
click at [60, 121] on link "Views" at bounding box center [42, 125] width 60 height 33
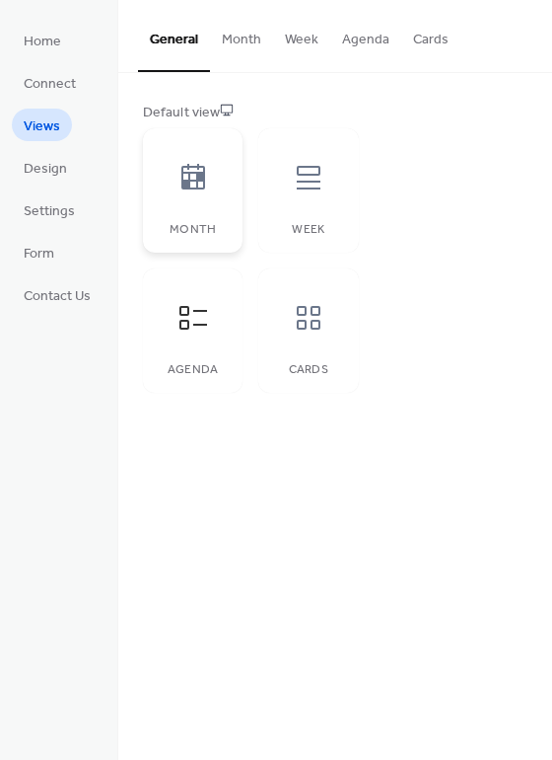
click at [229, 204] on div "Month" at bounding box center [193, 190] width 100 height 124
click at [311, 367] on div "Cards" at bounding box center [308, 370] width 60 height 14
click at [217, 199] on div at bounding box center [193, 177] width 59 height 59
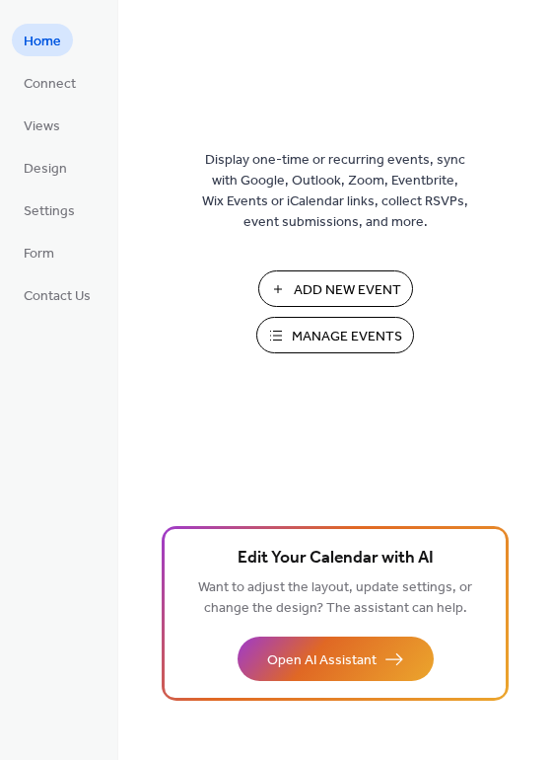
click at [342, 341] on span "Manage Events" at bounding box center [347, 337] width 110 height 21
click at [64, 87] on span "Connect" at bounding box center [50, 84] width 52 height 21
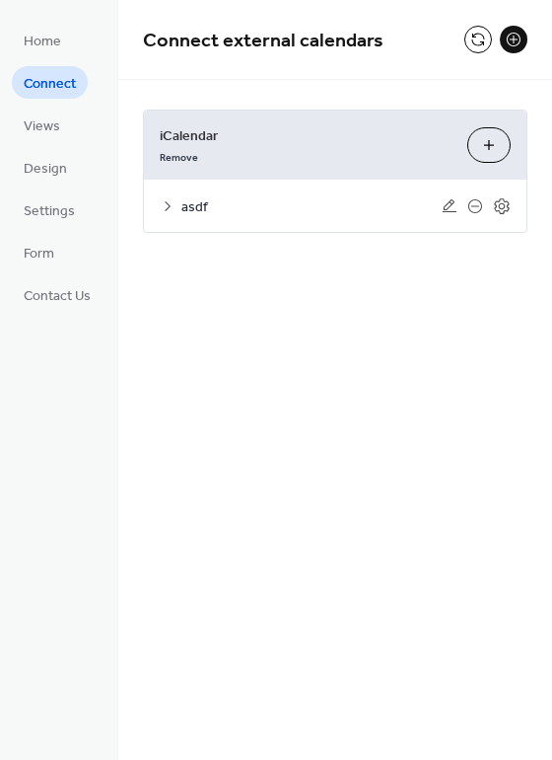
click at [512, 37] on button at bounding box center [514, 40] width 28 height 28
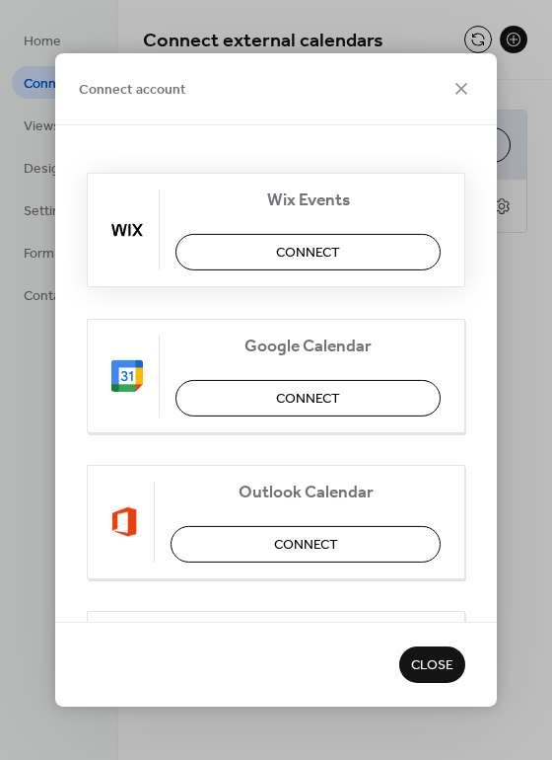
drag, startPoint x: 331, startPoint y: 248, endPoint x: 331, endPoint y: 173, distance: 75.0
click at [331, 173] on div "Wix Events Connect" at bounding box center [276, 230] width 379 height 114
click at [459, 80] on icon at bounding box center [462, 89] width 24 height 24
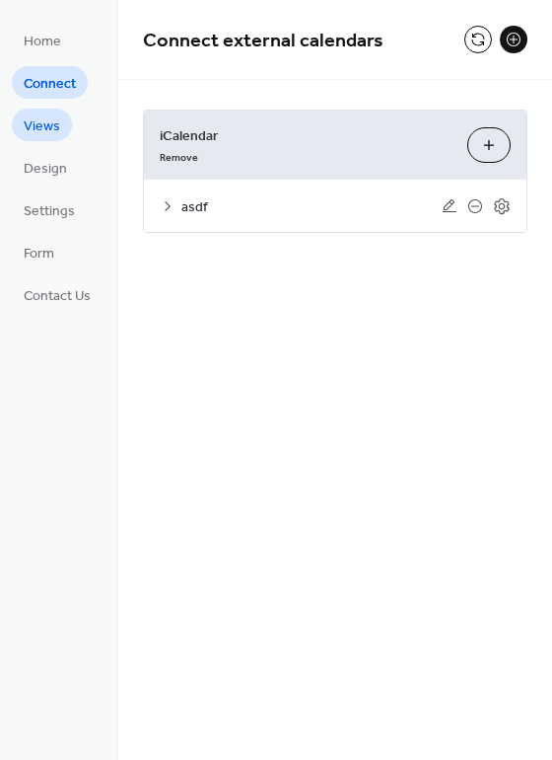
click at [50, 116] on span "Views" at bounding box center [42, 126] width 36 height 21
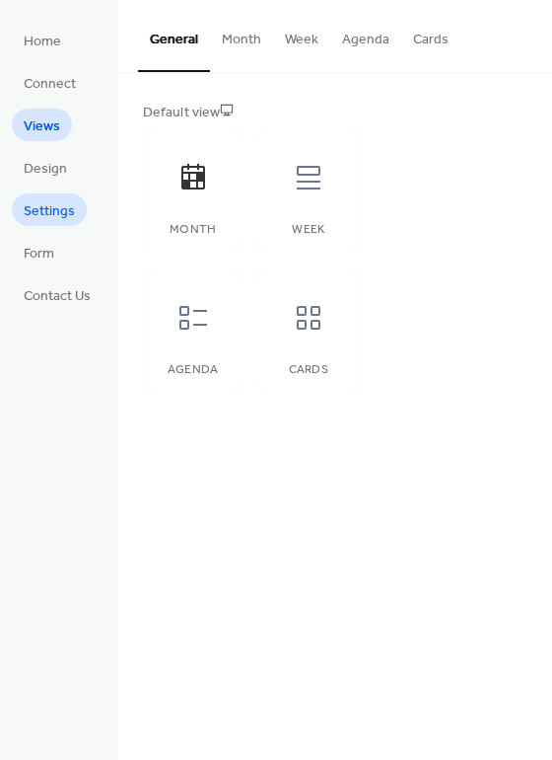
click at [42, 212] on span "Settings" at bounding box center [49, 211] width 51 height 21
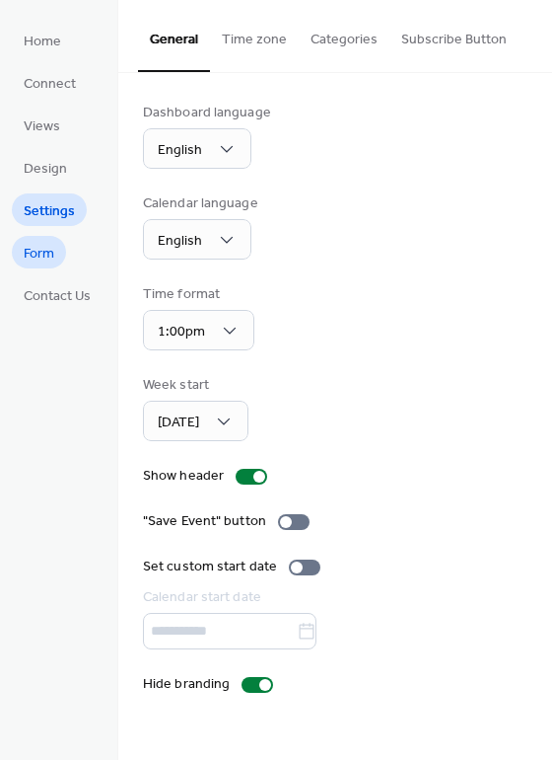
click at [48, 249] on span "Form" at bounding box center [39, 254] width 31 height 21
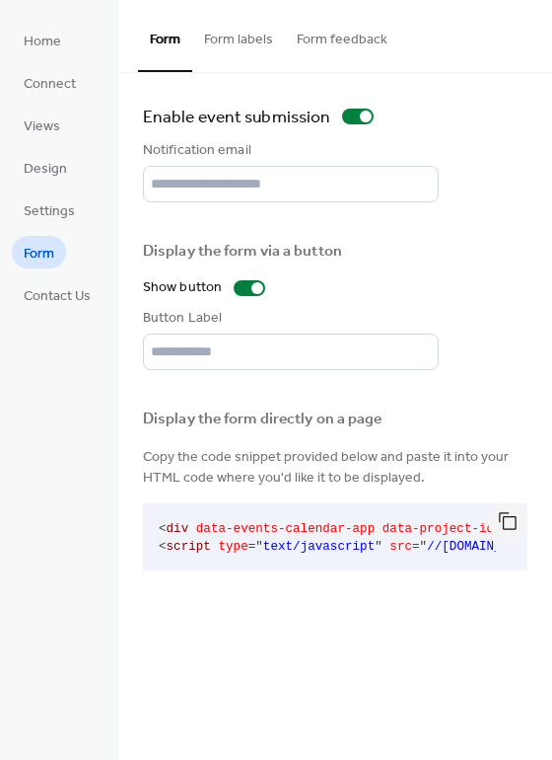
click at [246, 36] on button "Form labels" at bounding box center [238, 35] width 93 height 70
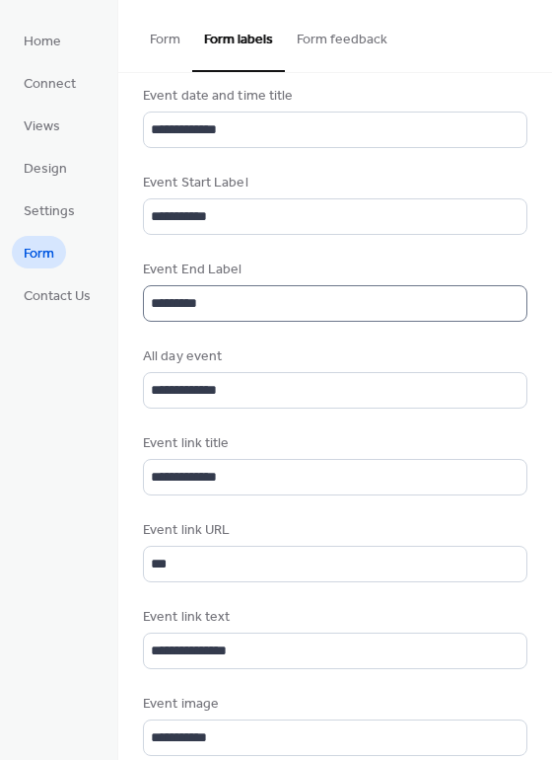
scroll to position [824, 0]
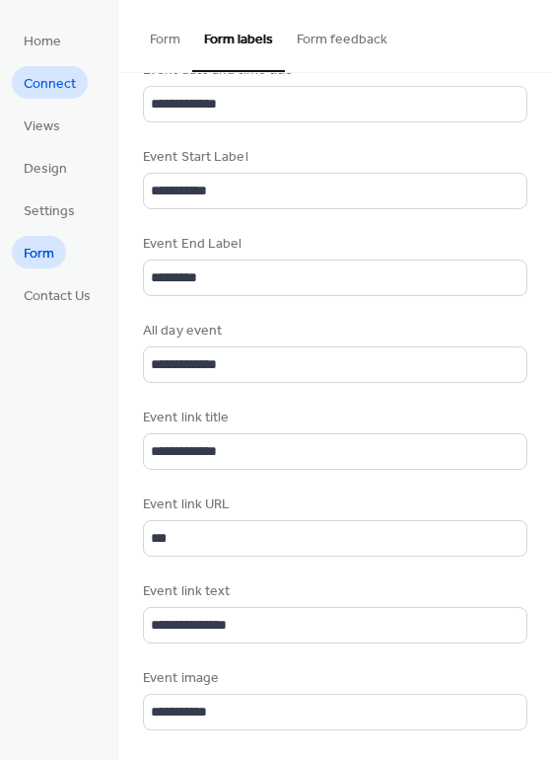
click at [69, 86] on span "Connect" at bounding box center [50, 84] width 52 height 21
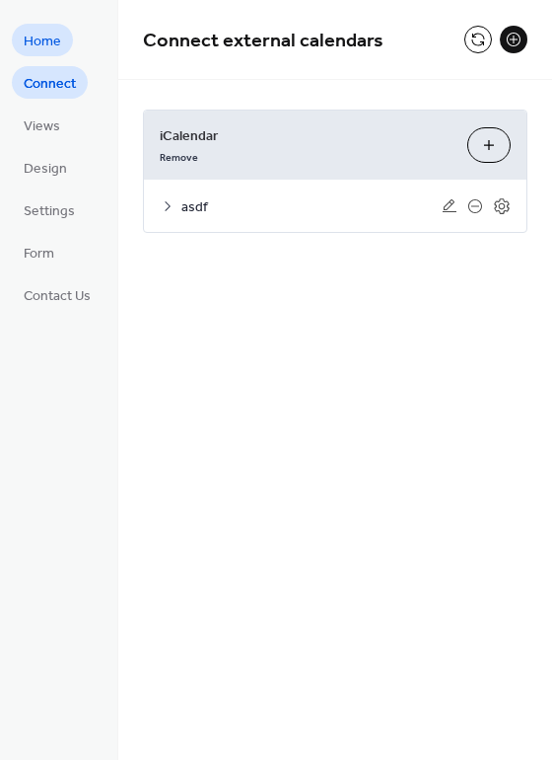
click at [45, 38] on span "Home" at bounding box center [42, 42] width 37 height 21
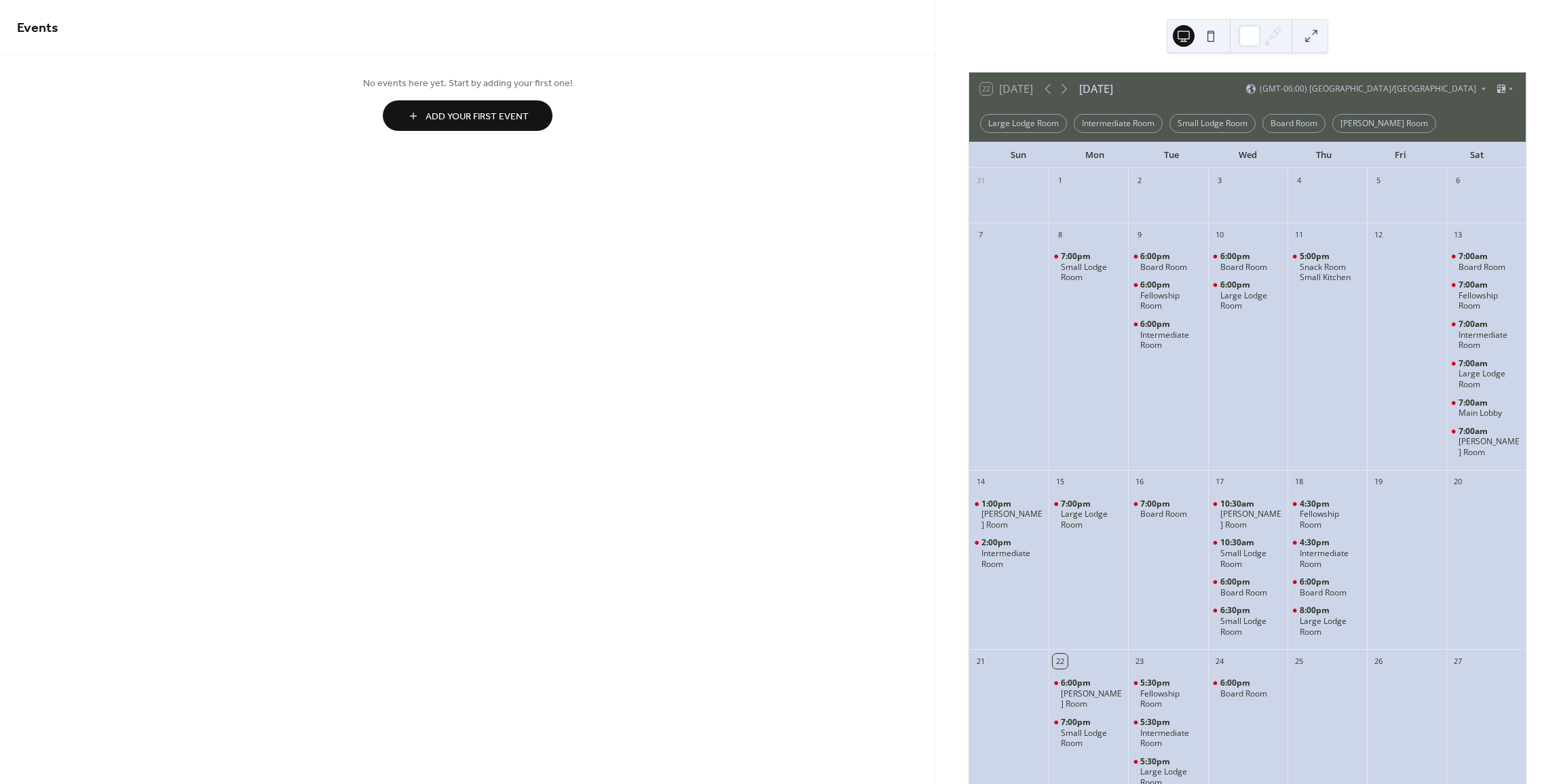
click at [494, 111] on span "Add Your First Event" at bounding box center [477, 117] width 103 height 14
